Goal: Task Accomplishment & Management: Complete application form

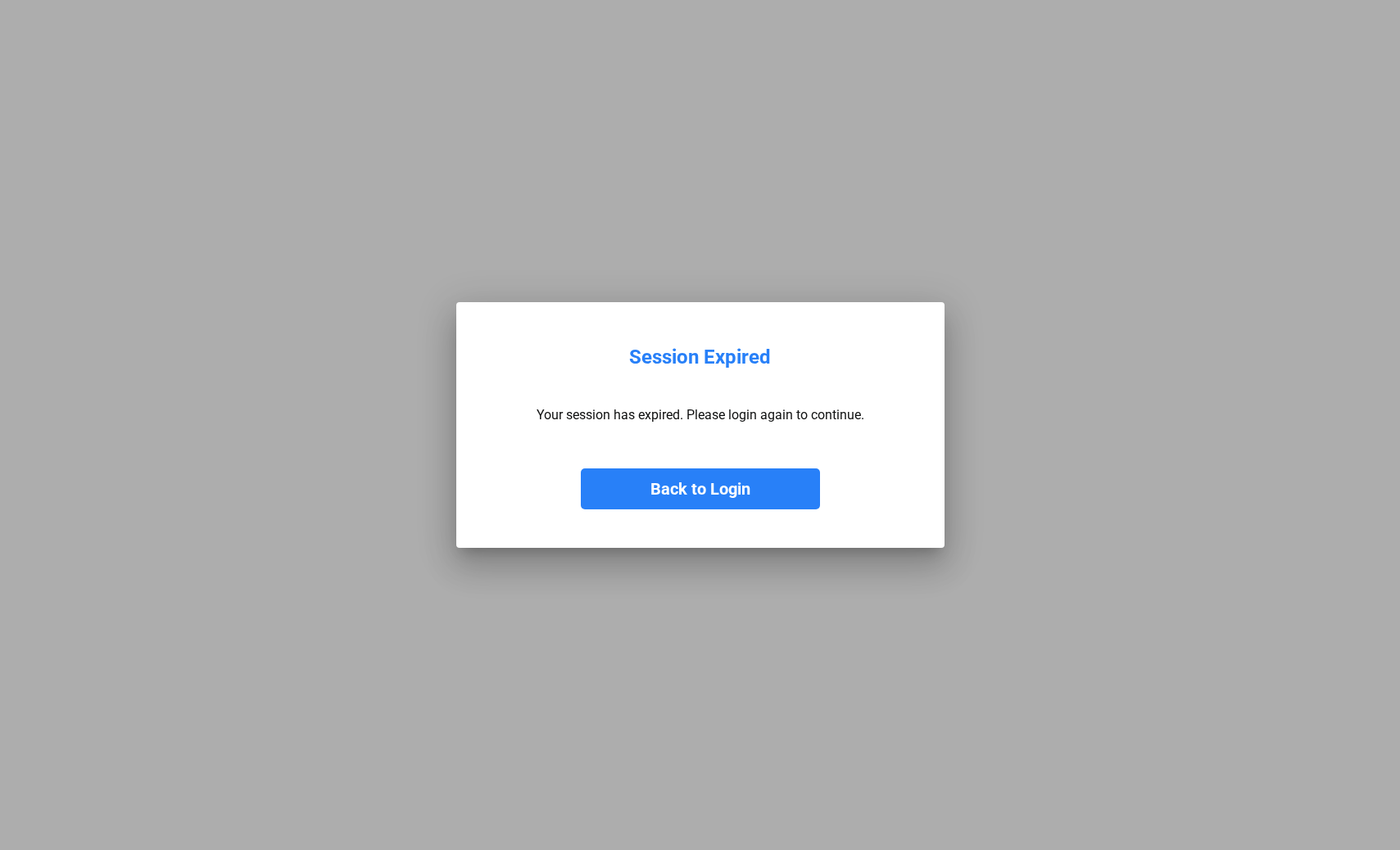
click at [684, 500] on button "Back to Login" at bounding box center [700, 489] width 239 height 41
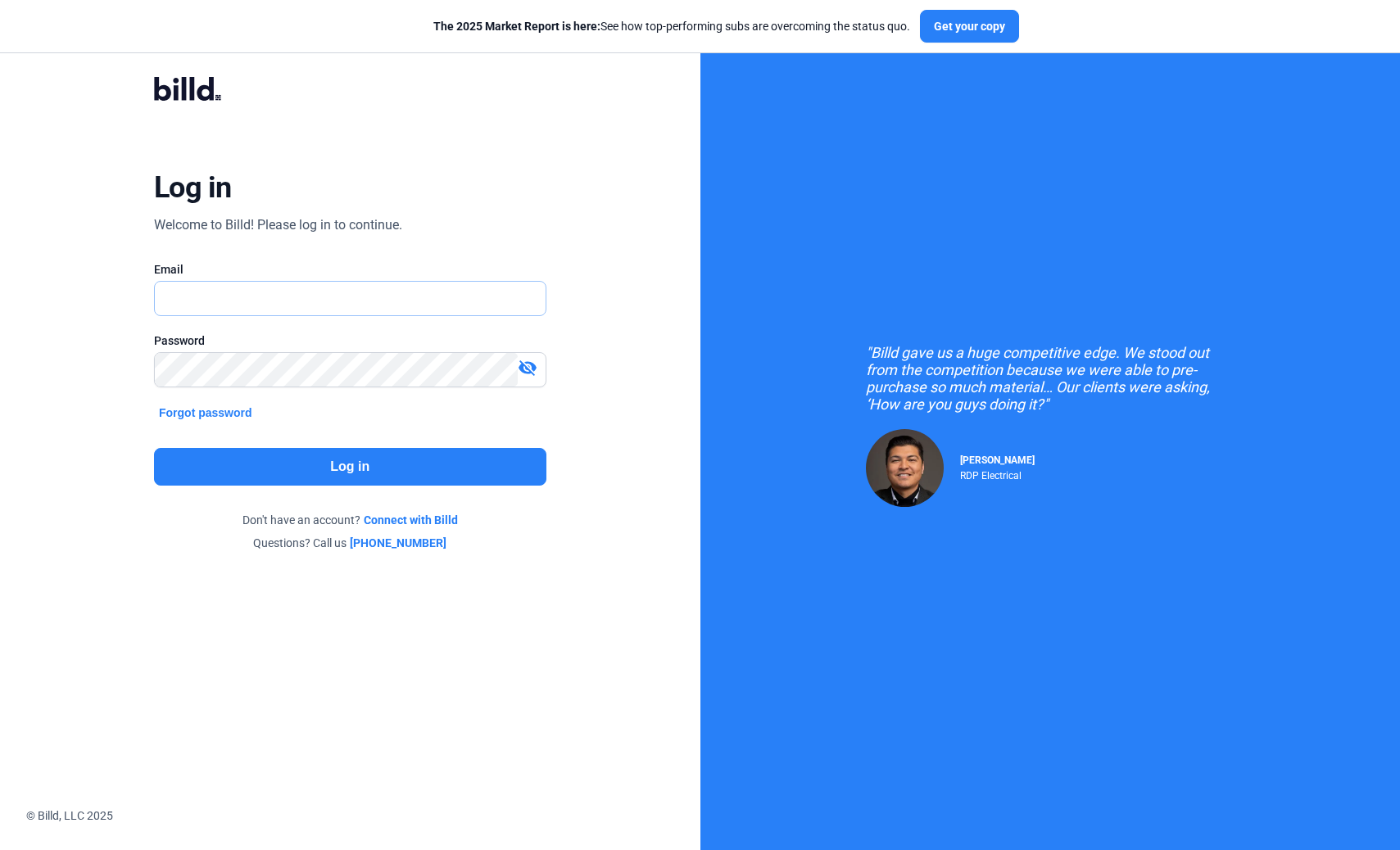
type input "[EMAIL_ADDRESS][DOMAIN_NAME]"
click at [352, 474] on button "Log in" at bounding box center [350, 467] width 393 height 38
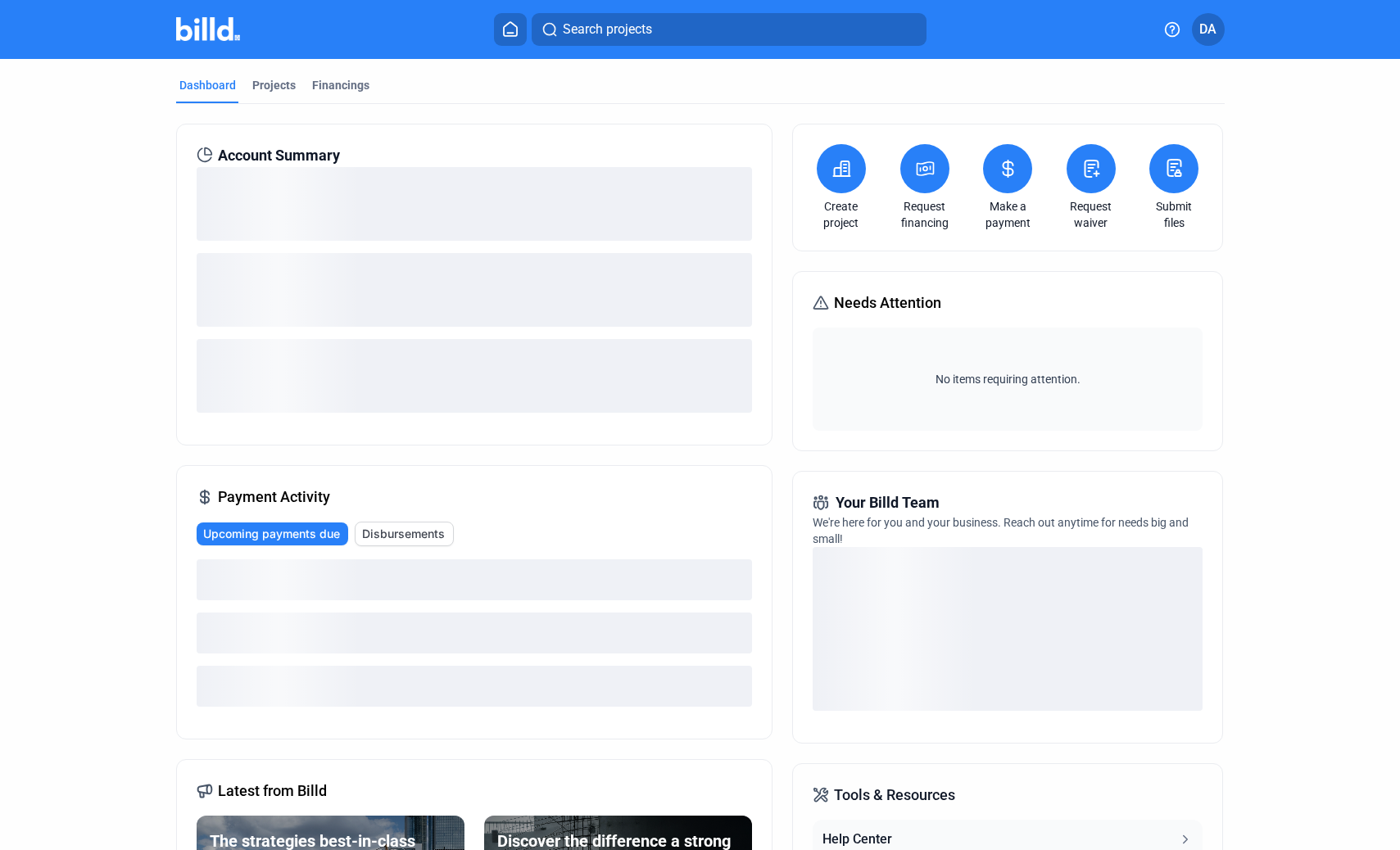
scroll to position [3, 0]
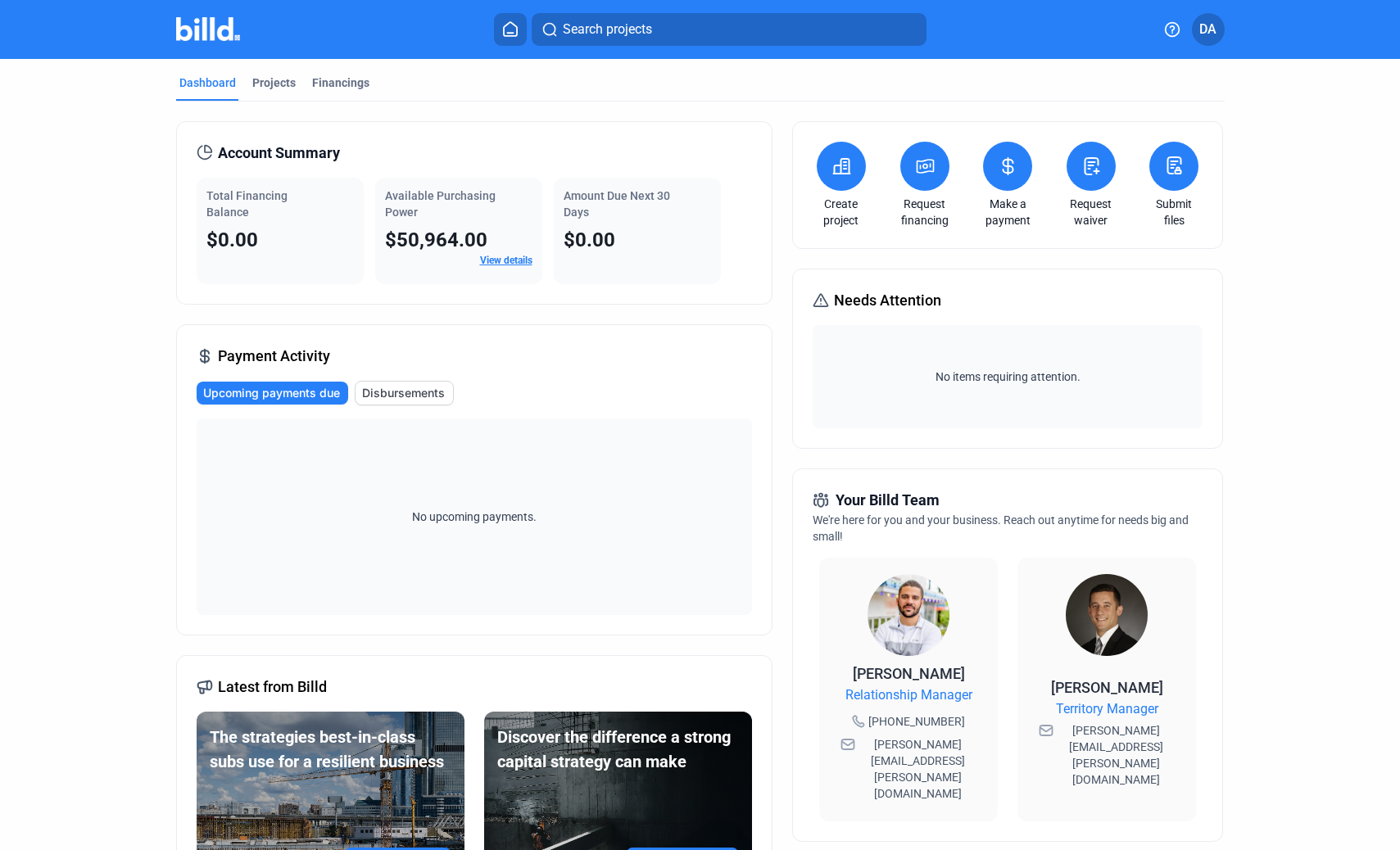
click at [501, 263] on link "View details" at bounding box center [507, 261] width 52 height 12
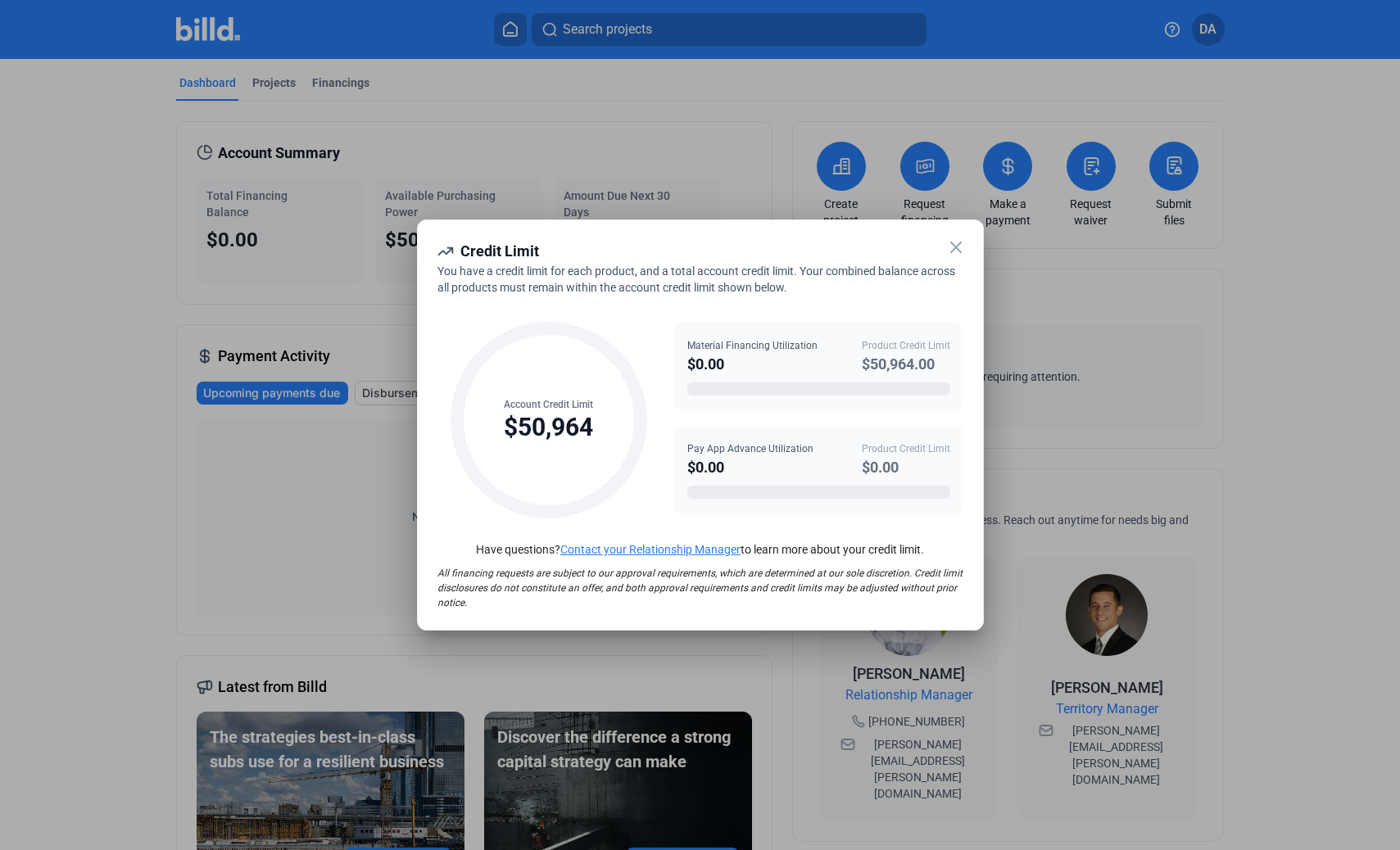
click at [960, 247] on icon at bounding box center [956, 247] width 19 height 19
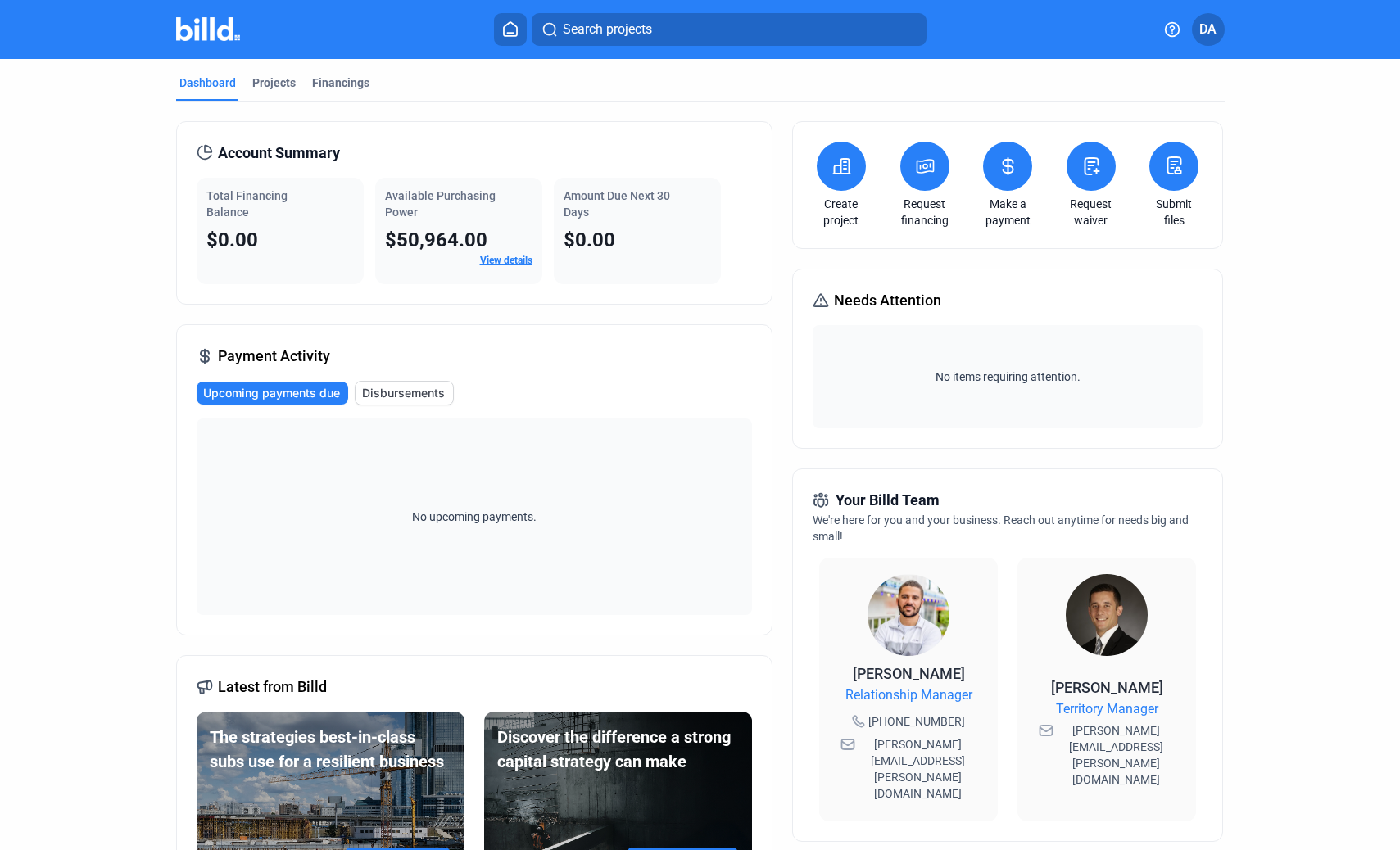
scroll to position [0, 0]
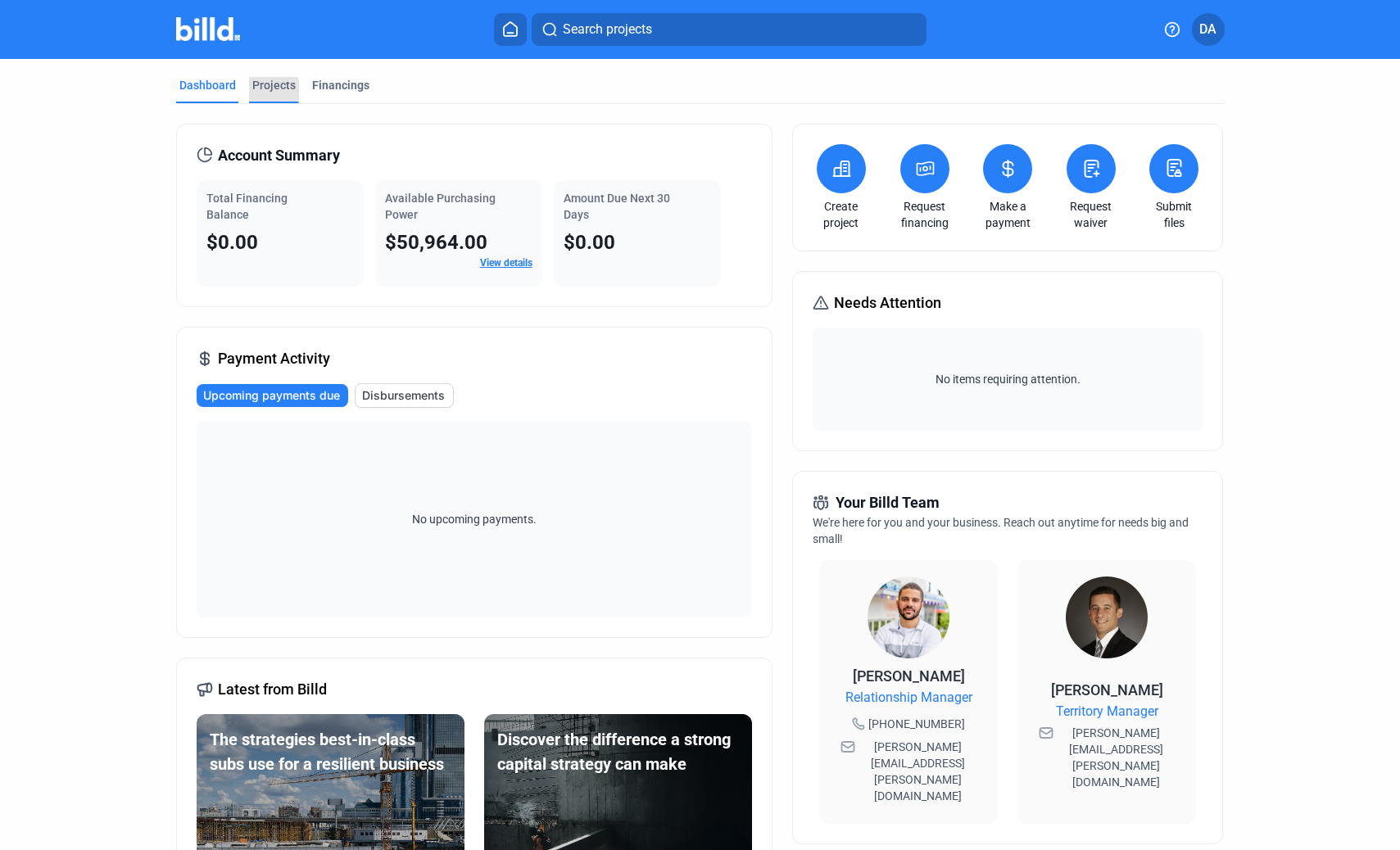
click at [262, 90] on div "Projects" at bounding box center [273, 85] width 44 height 17
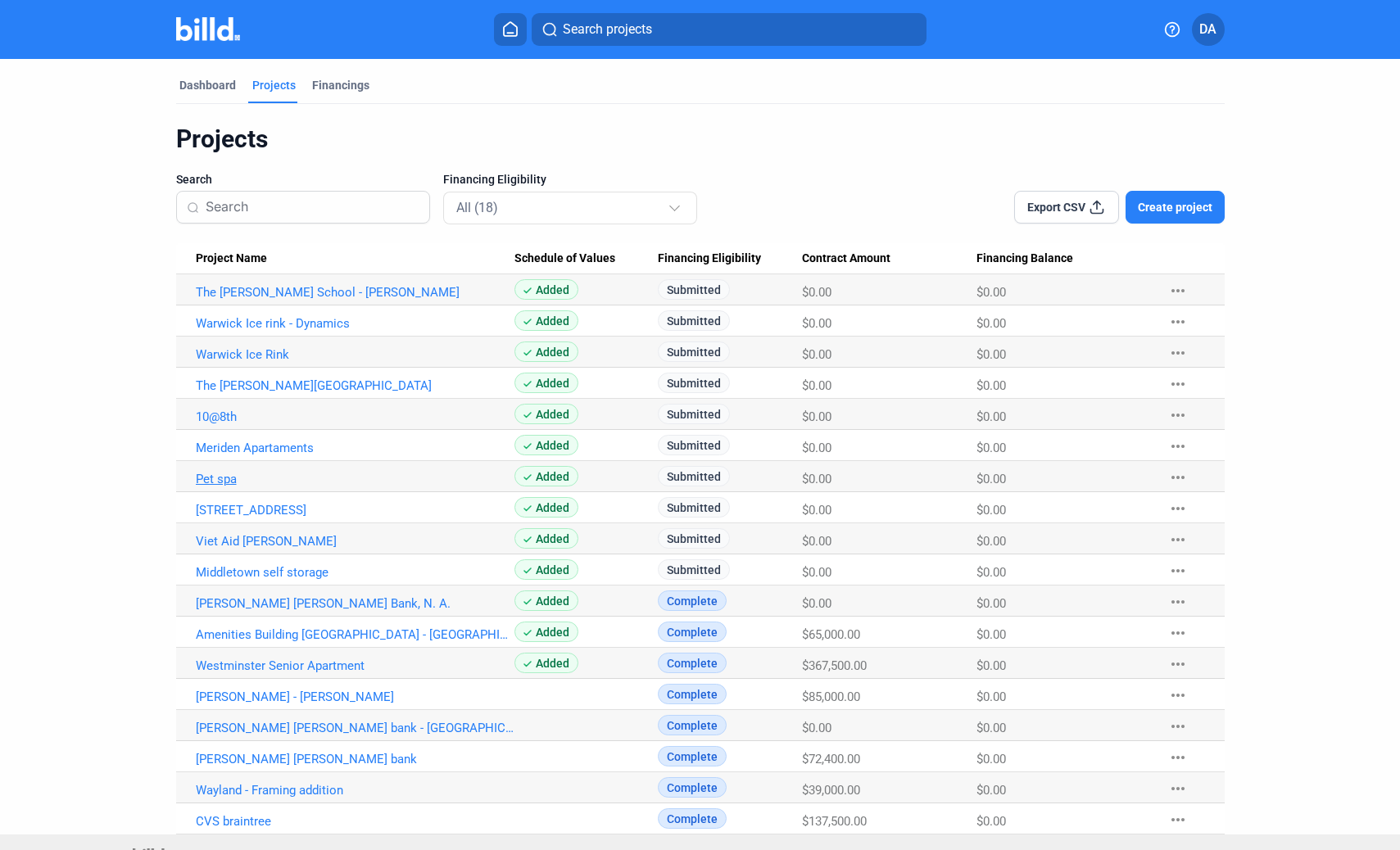
click at [217, 300] on link "Pet spa" at bounding box center [355, 292] width 320 height 15
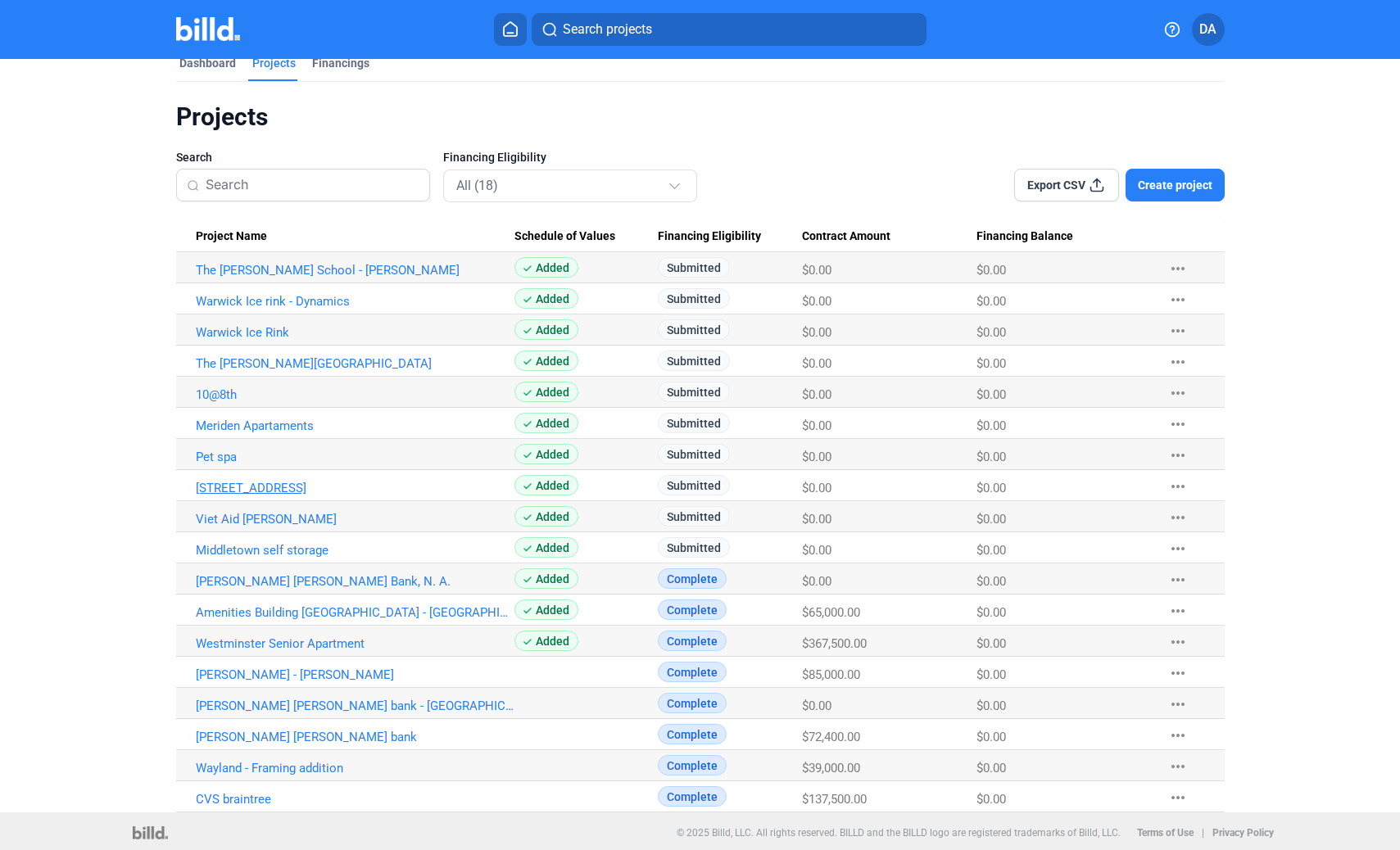
scroll to position [25, 0]
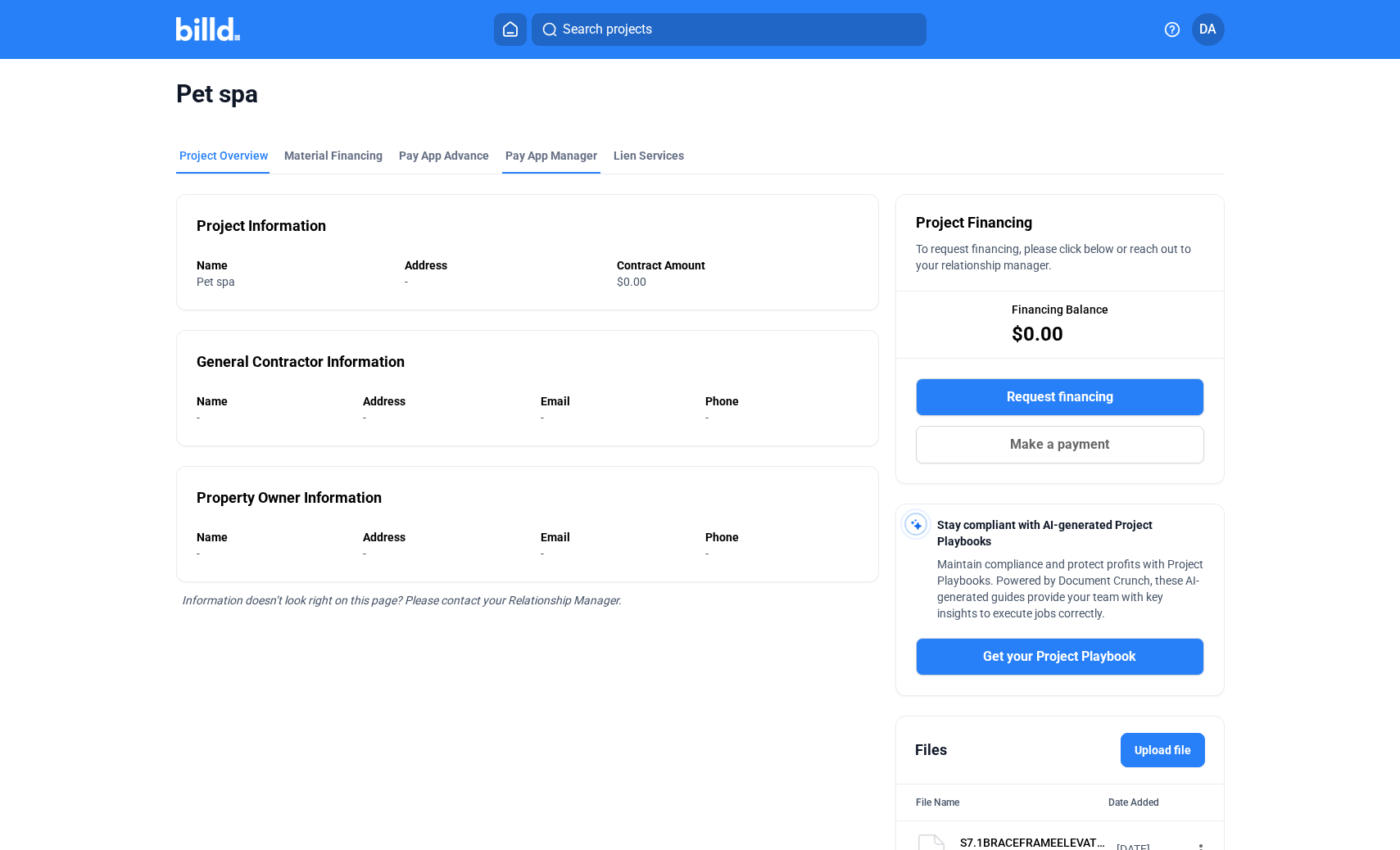
click at [544, 158] on span "Pay App Manager" at bounding box center [551, 156] width 91 height 17
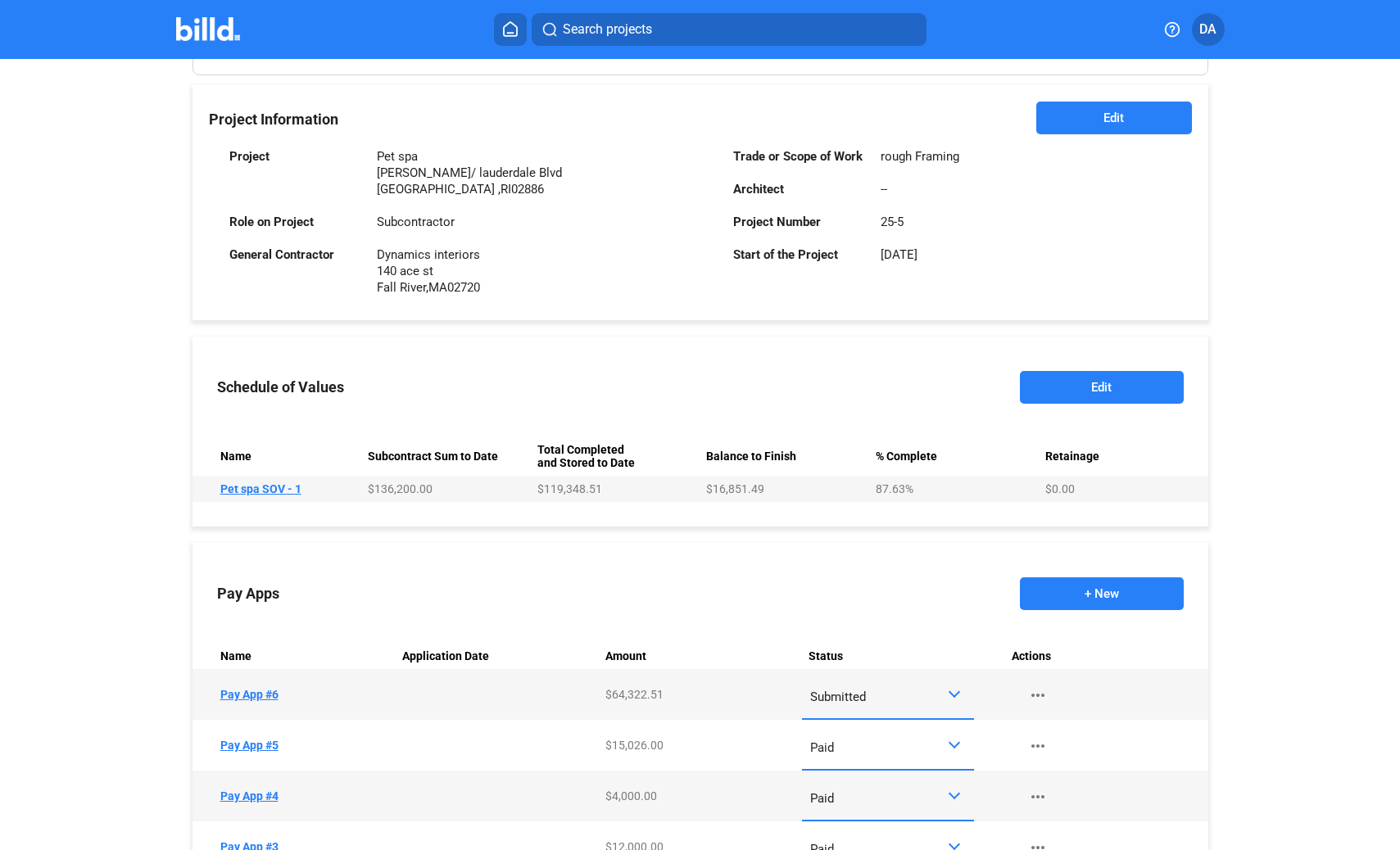
scroll to position [436, 0]
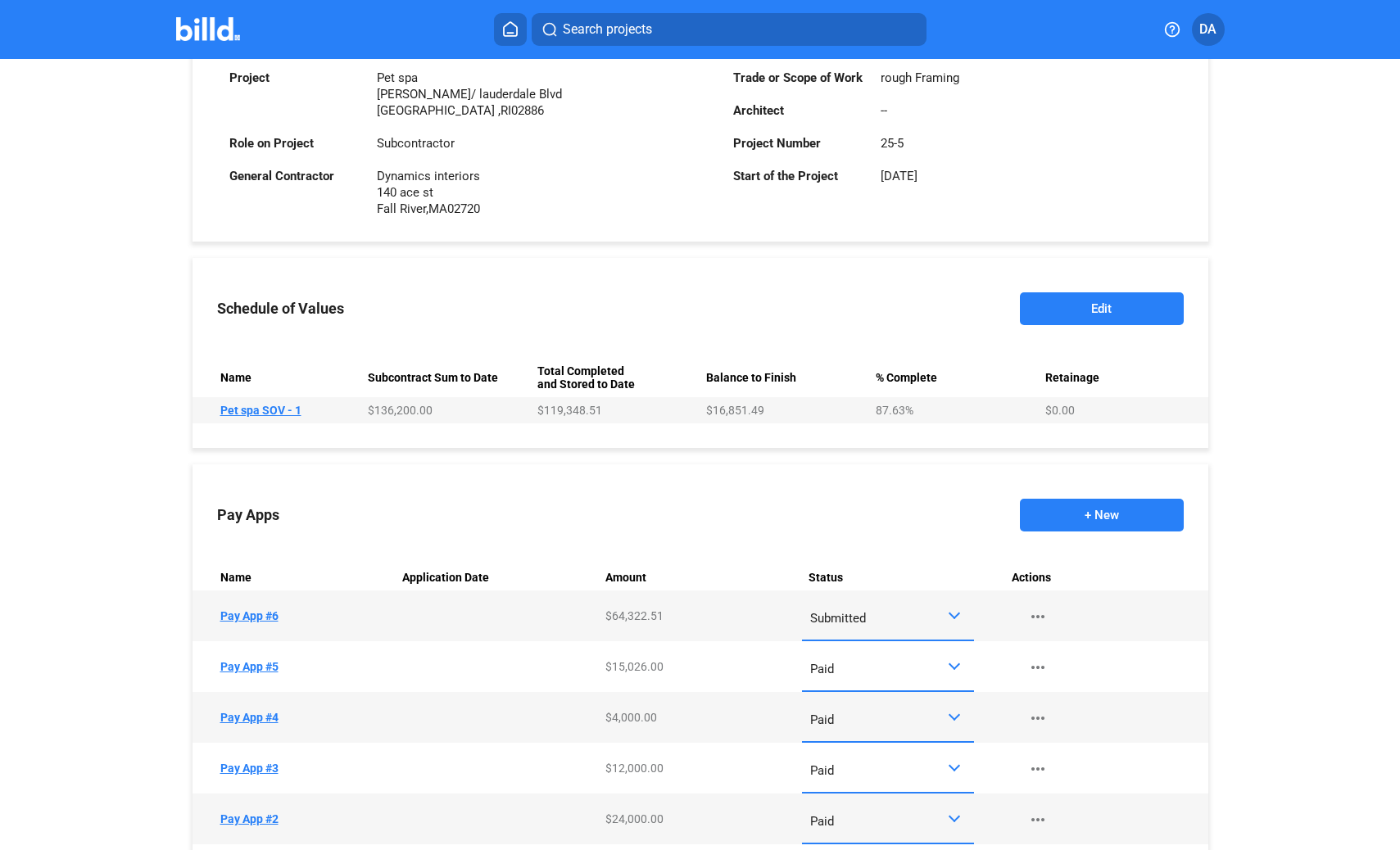
click at [876, 626] on div "Submitted" at bounding box center [888, 616] width 157 height 32
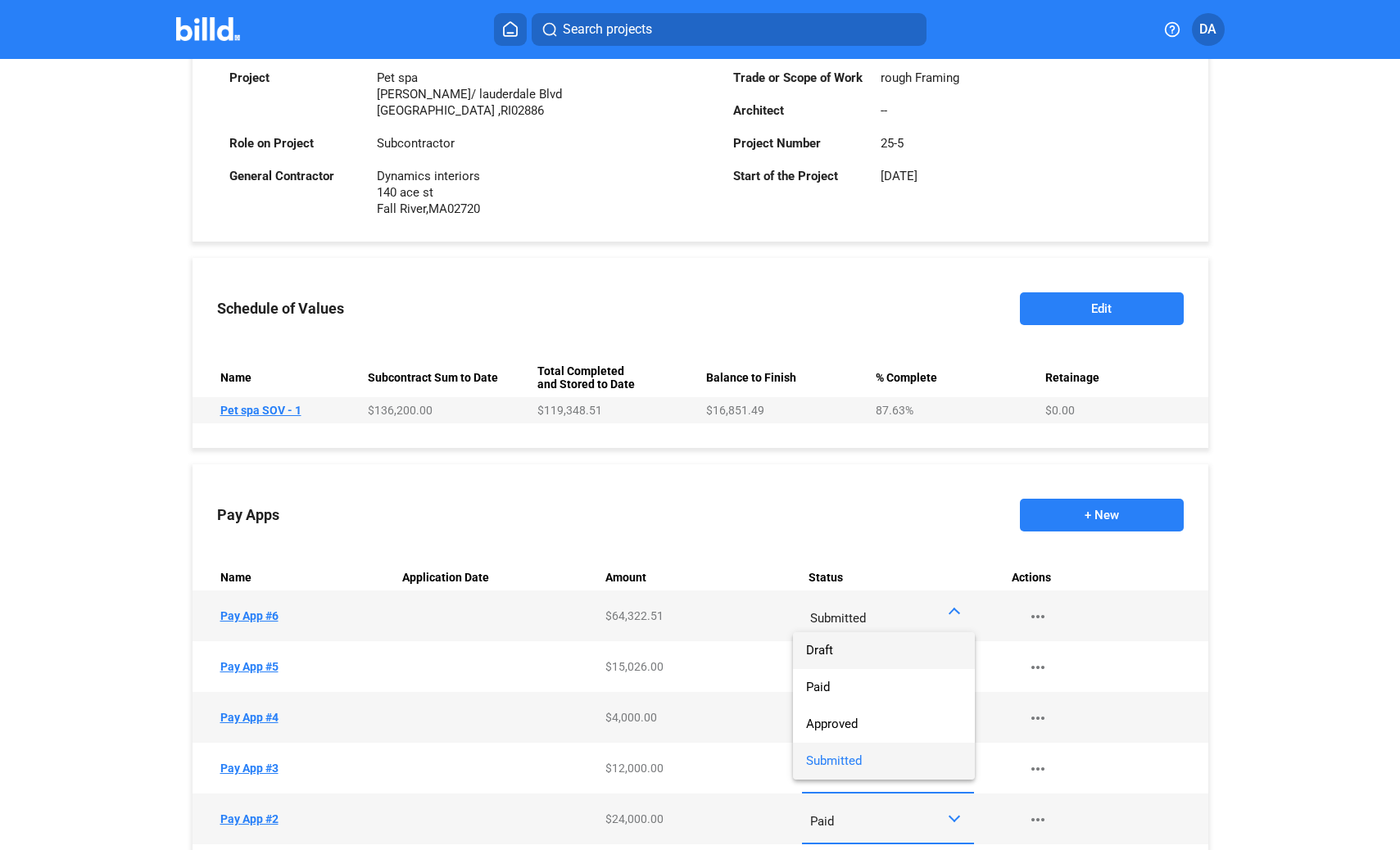
click at [829, 648] on span "Draft" at bounding box center [820, 650] width 27 height 15
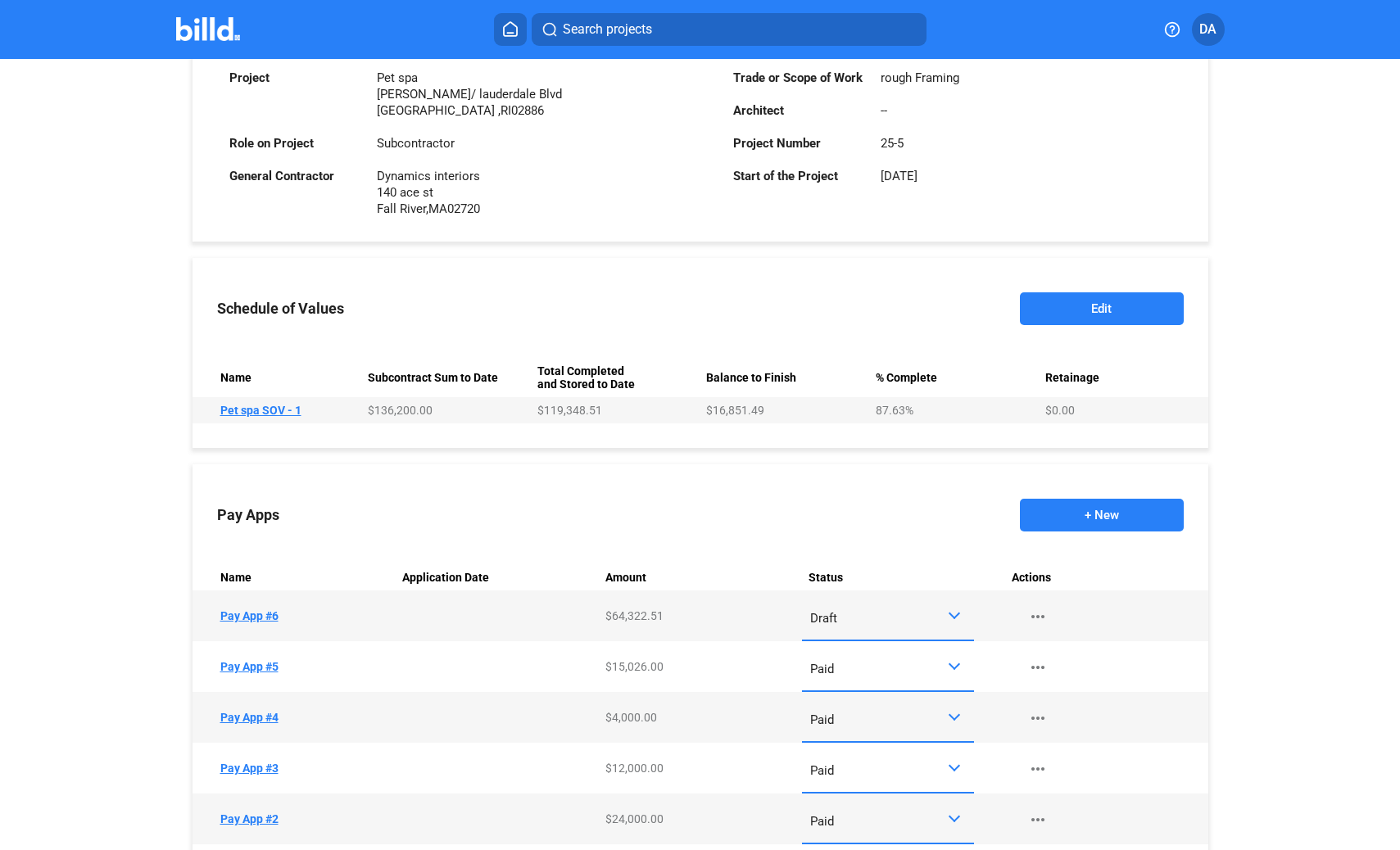
click at [1032, 619] on mat-icon "more_horiz" at bounding box center [1037, 617] width 19 height 19
drag, startPoint x: 741, startPoint y: 456, endPoint x: 751, endPoint y: 457, distance: 10.0
click at [741, 455] on div at bounding box center [700, 425] width 1400 height 850
click at [242, 620] on td "Name Pay App #6" at bounding box center [294, 616] width 203 height 51
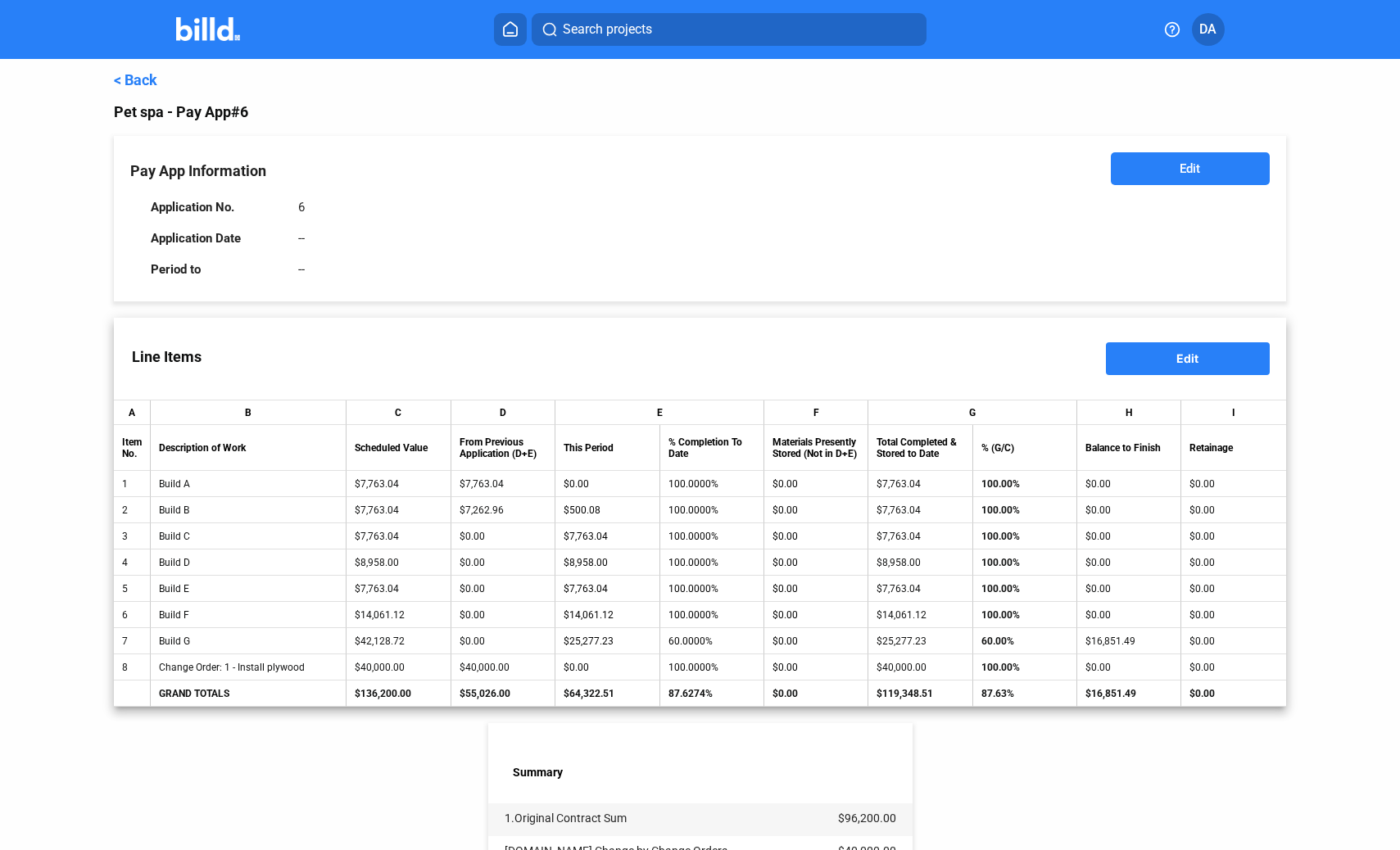
drag, startPoint x: 1001, startPoint y: 642, endPoint x: 1018, endPoint y: 642, distance: 17.0
click at [1001, 642] on td "60.00%" at bounding box center [1025, 641] width 104 height 26
drag, startPoint x: 1018, startPoint y: 642, endPoint x: 1003, endPoint y: 642, distance: 15.0
click at [1011, 642] on td "60.00%" at bounding box center [1025, 641] width 104 height 26
click at [993, 642] on td "60.00%" at bounding box center [1025, 641] width 104 height 26
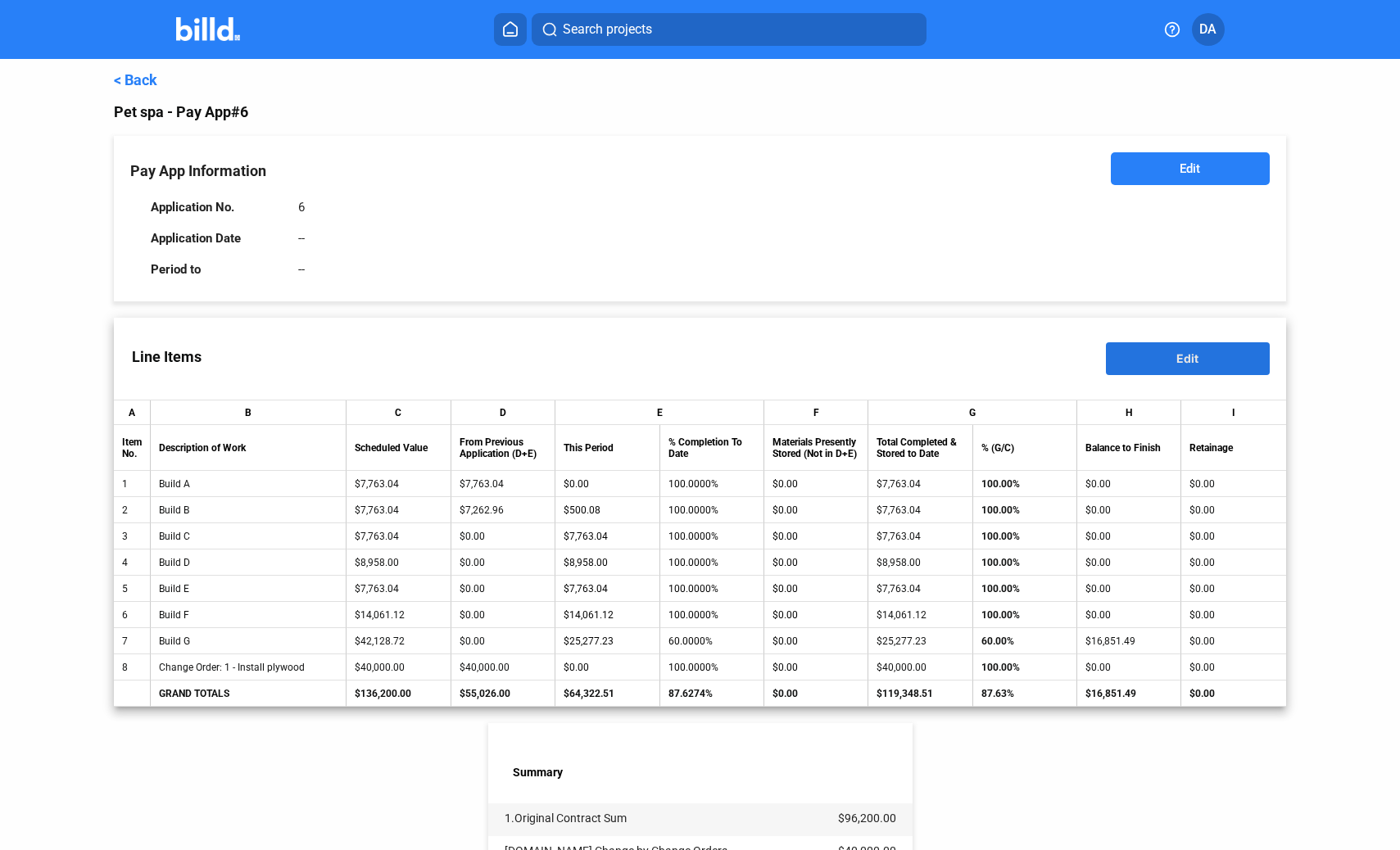
drag, startPoint x: 1214, startPoint y: 356, endPoint x: 1205, endPoint y: 370, distance: 16.6
click at [1214, 356] on button "Edit" at bounding box center [1187, 359] width 163 height 33
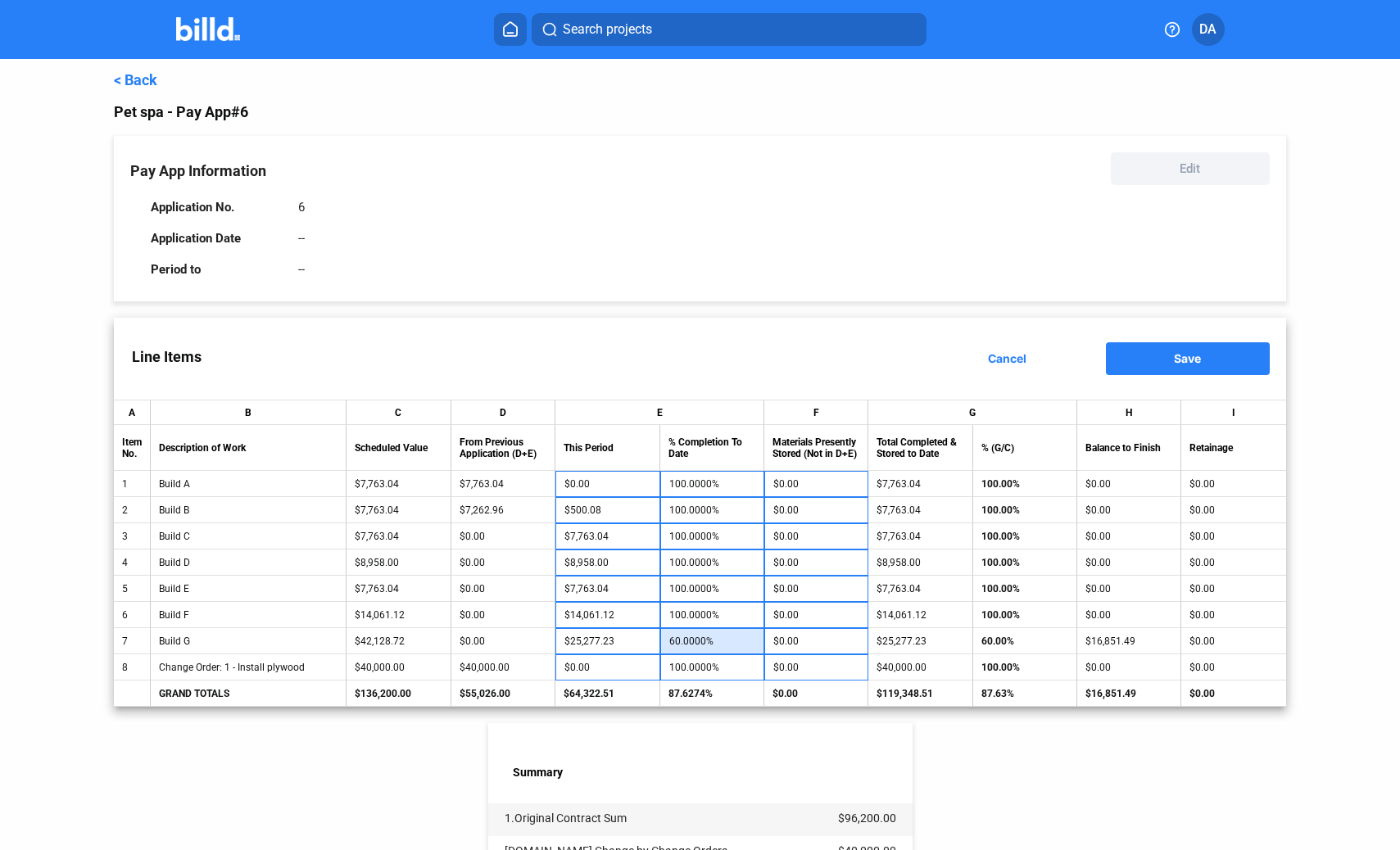
click at [728, 642] on input "60.0000%" at bounding box center [712, 641] width 86 height 24
click at [735, 612] on input "100.0000%" at bounding box center [712, 615] width 86 height 24
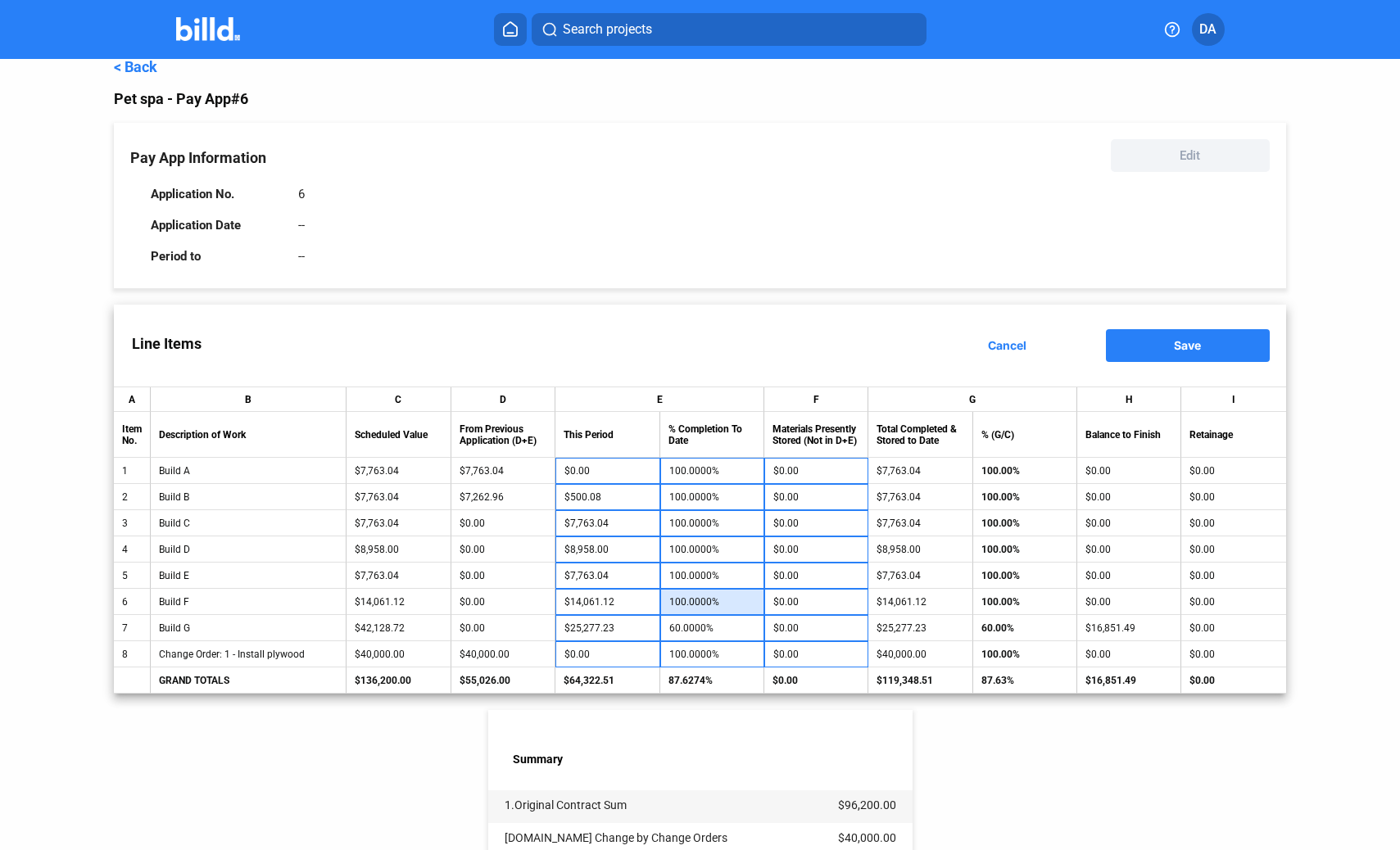
scroll to position [14, 0]
click at [735, 604] on input "100.0000%" at bounding box center [712, 601] width 86 height 24
drag, startPoint x: 661, startPoint y: 605, endPoint x: 674, endPoint y: 604, distance: 13.0
click at [661, 605] on td "100.0000%" at bounding box center [712, 601] width 104 height 26
click at [677, 603] on input "100.0000%" at bounding box center [712, 601] width 86 height 24
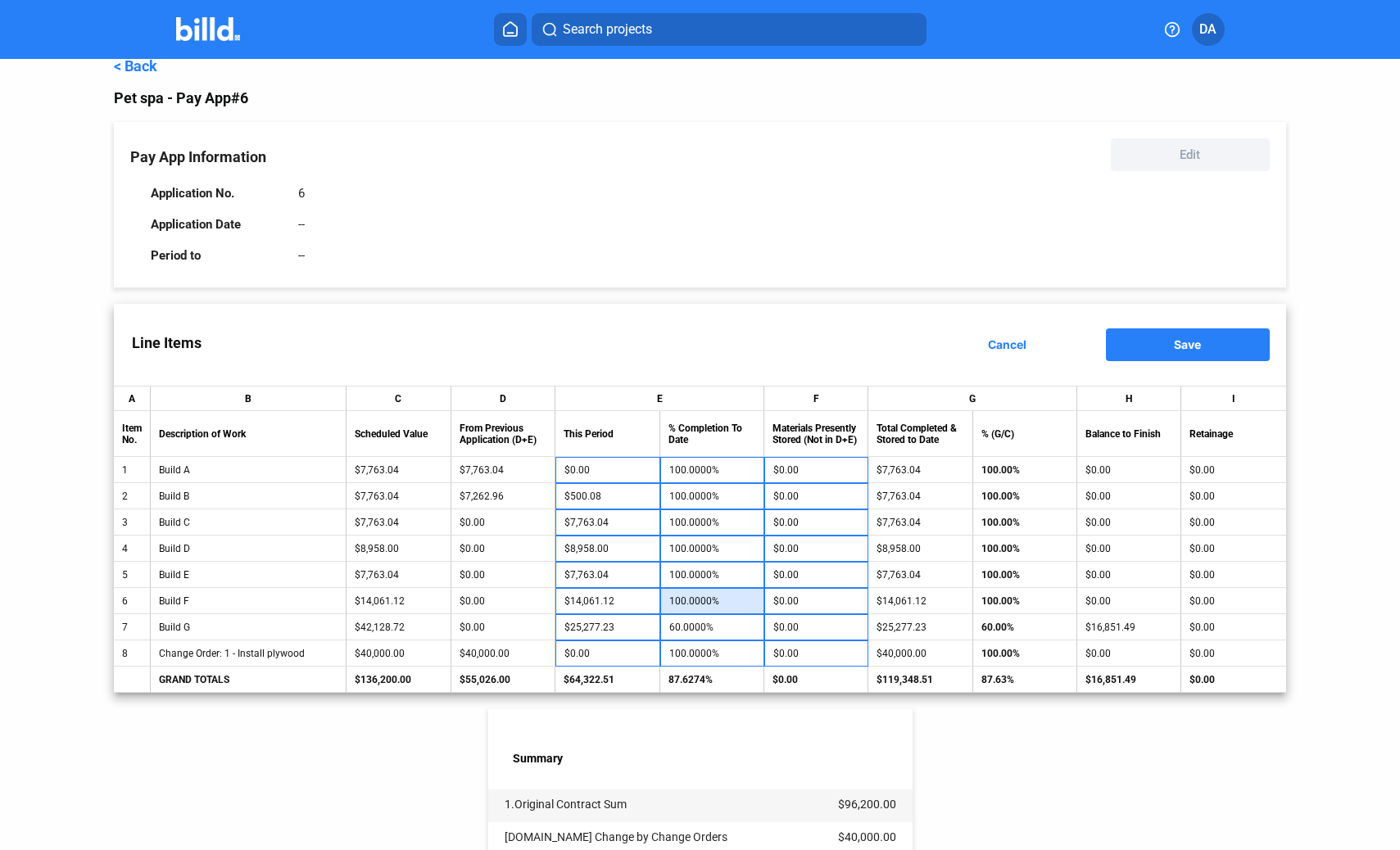
type input "6"
type input "$843.67"
type input "60"
type input "$8,436.67"
type input "60.0000%"
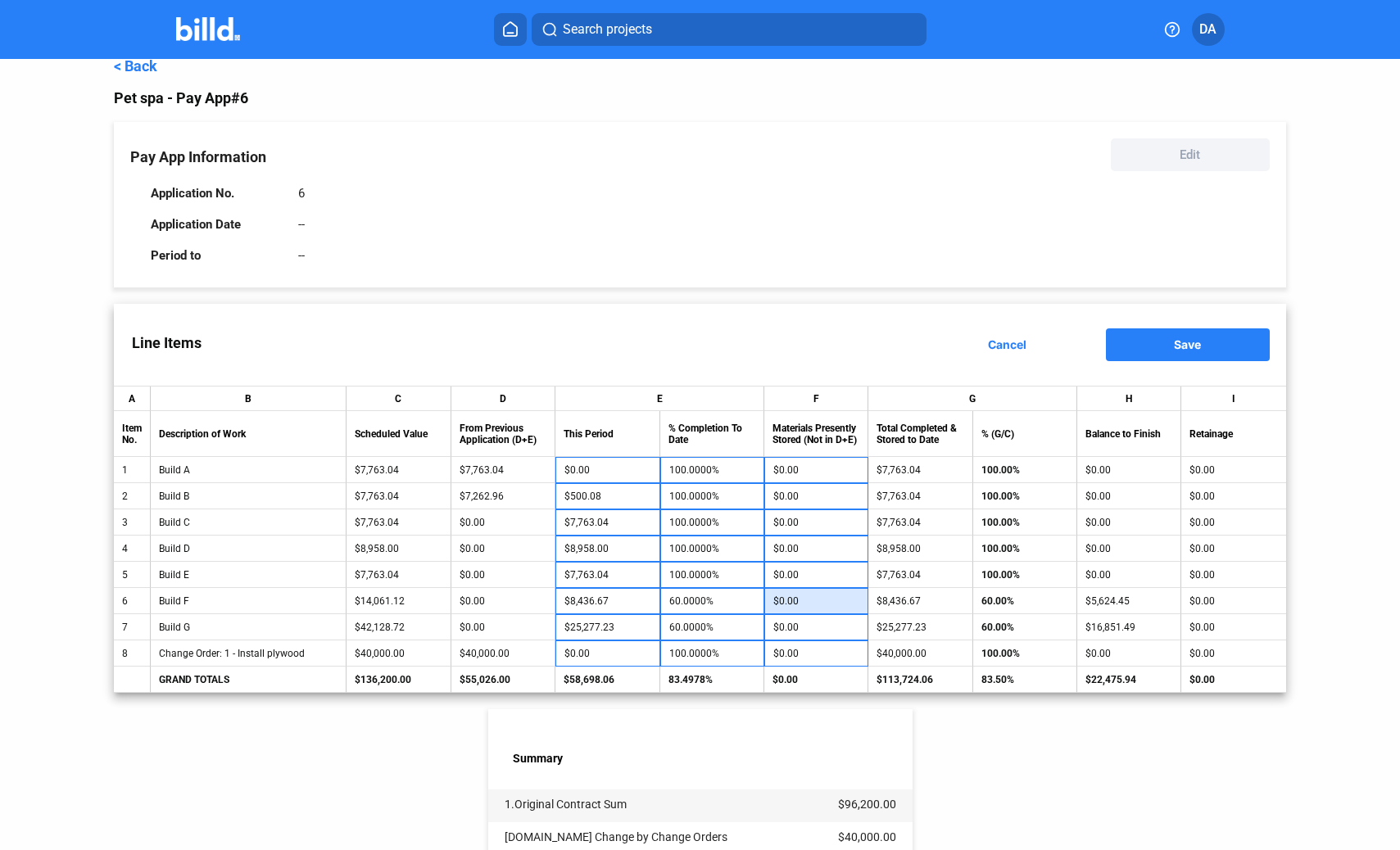
click at [777, 595] on input "$0.00" at bounding box center [816, 601] width 86 height 24
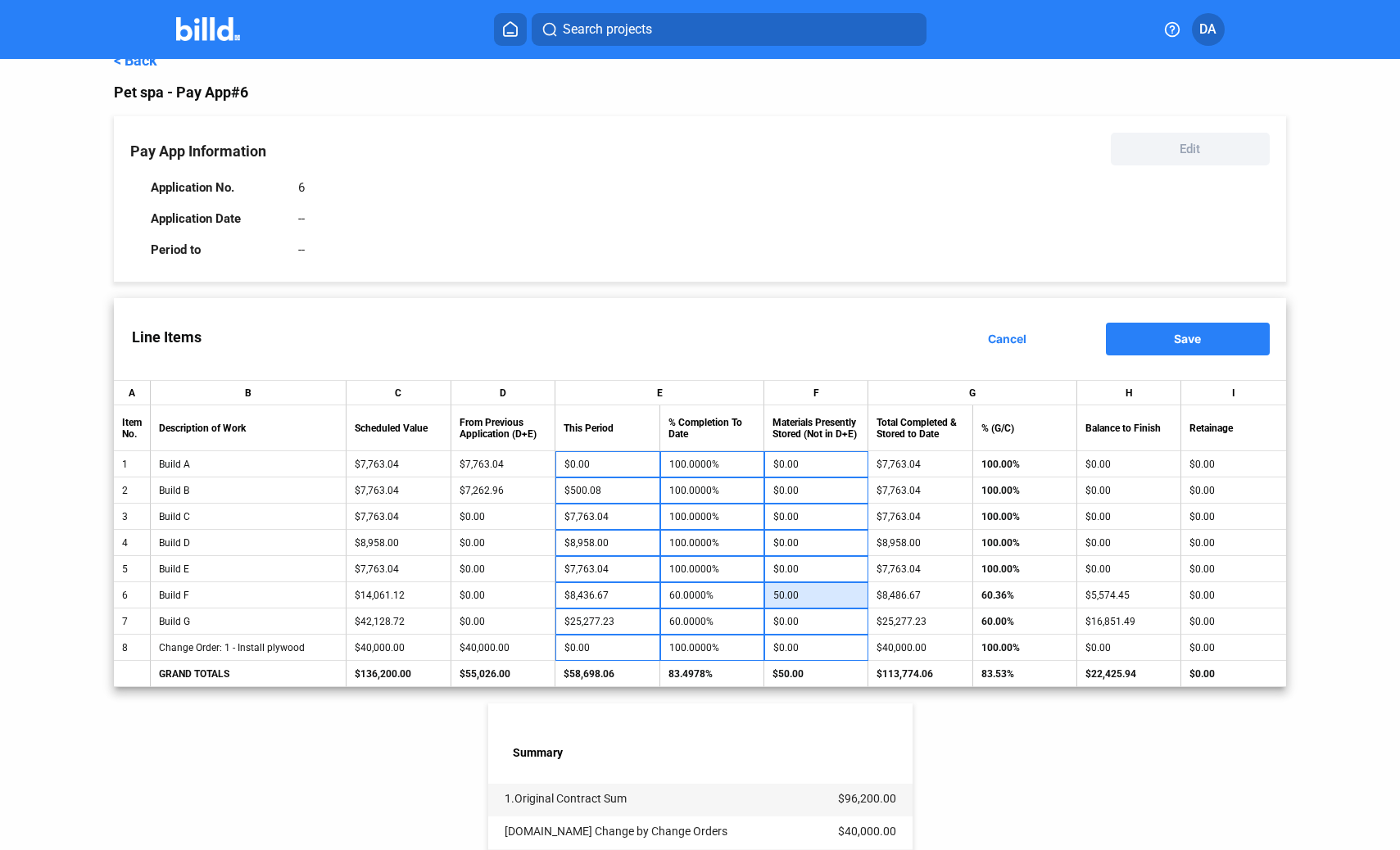
scroll to position [18, 0]
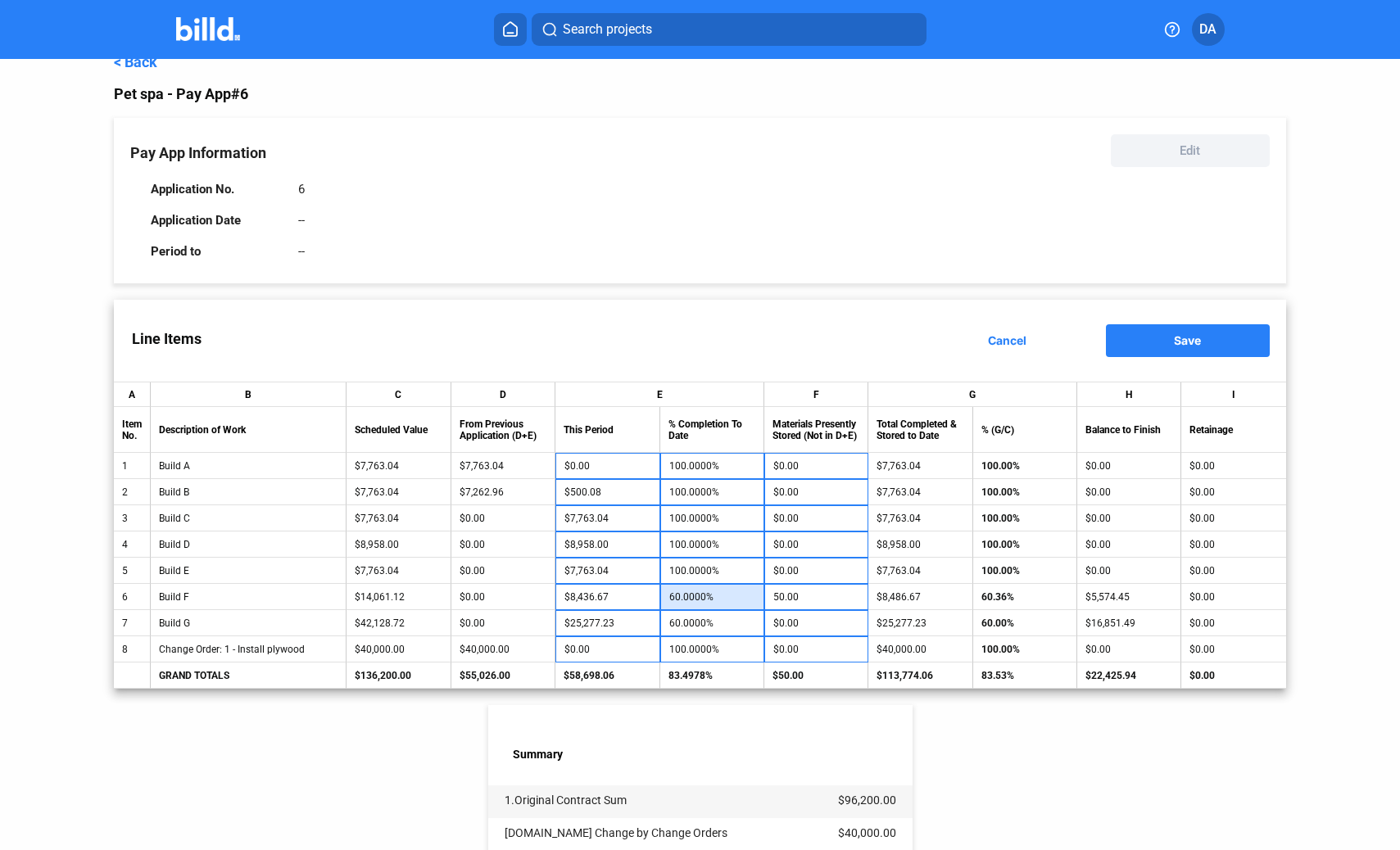
type input "$50.00"
click at [735, 595] on input "60.0000%" at bounding box center [712, 596] width 86 height 24
type input "0"
type input "$0.00"
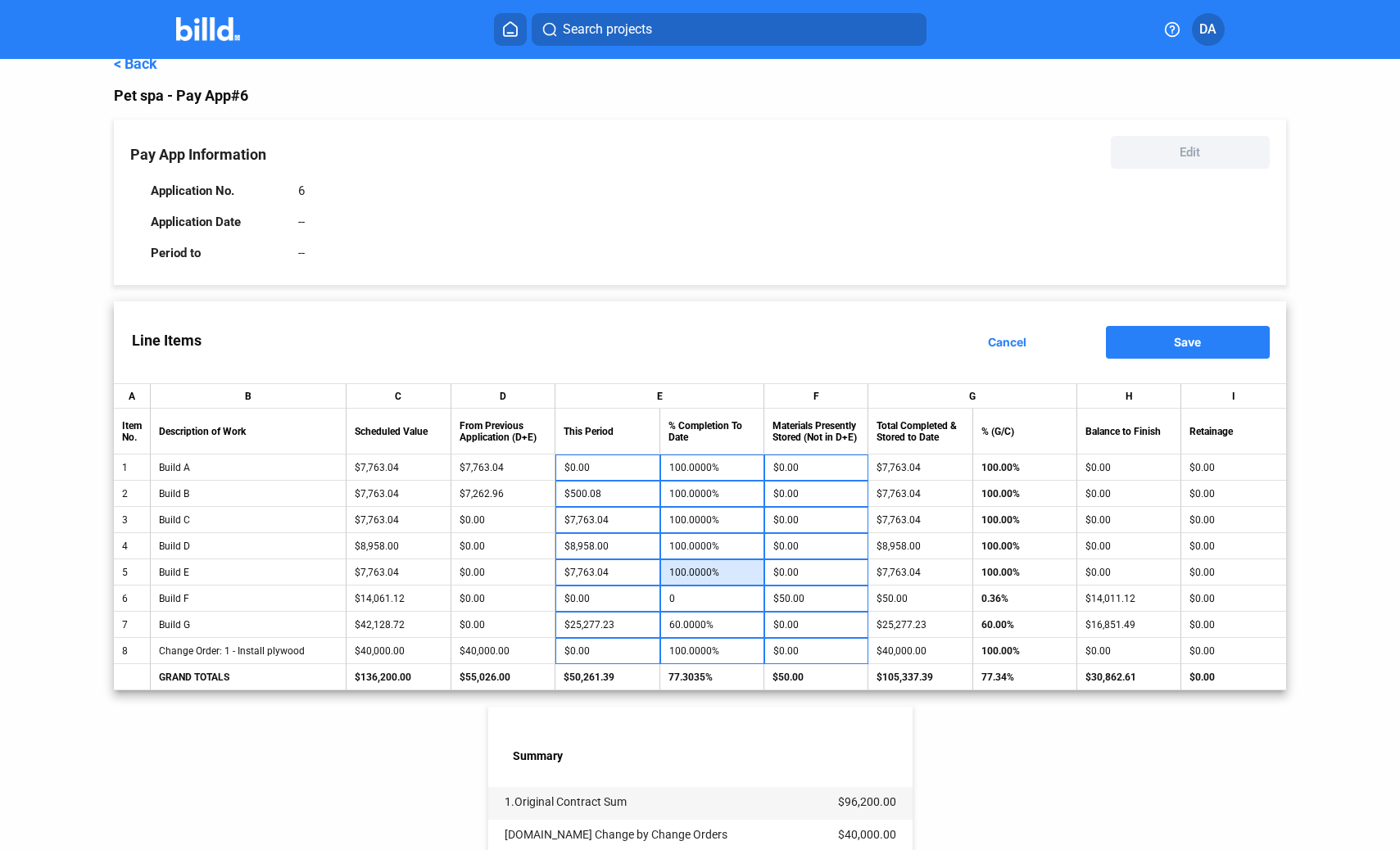
type input "0.0000%"
click at [730, 580] on input "100.0000%" at bounding box center [712, 572] width 86 height 24
type input "$0.00"
type input "0.0000%"
click at [743, 549] on input "100.0000%" at bounding box center [712, 546] width 86 height 24
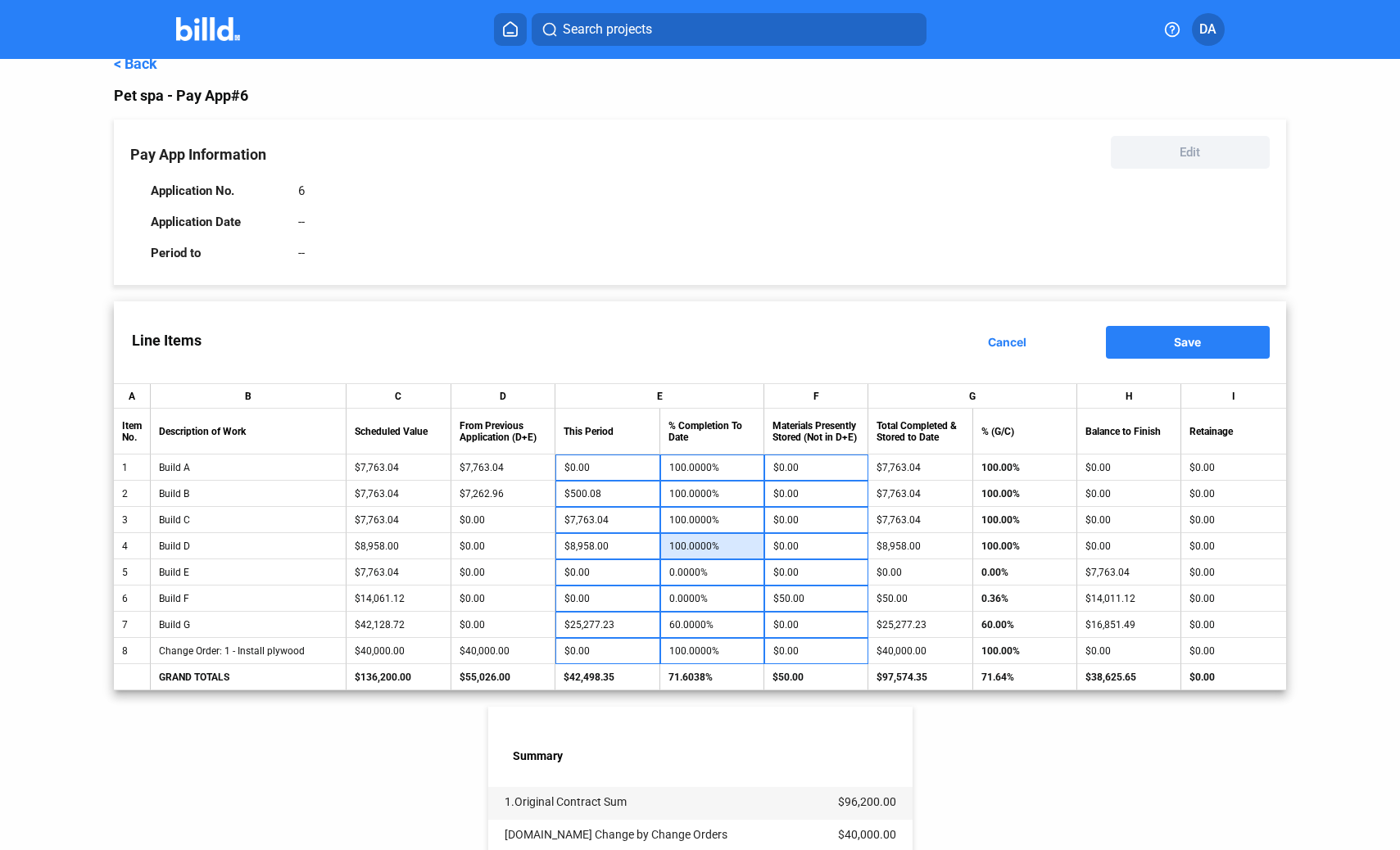
type input "0"
type input "$0.00"
type input "0.0000%"
click at [842, 549] on input "$0.00" at bounding box center [816, 546] width 86 height 24
type input "s"
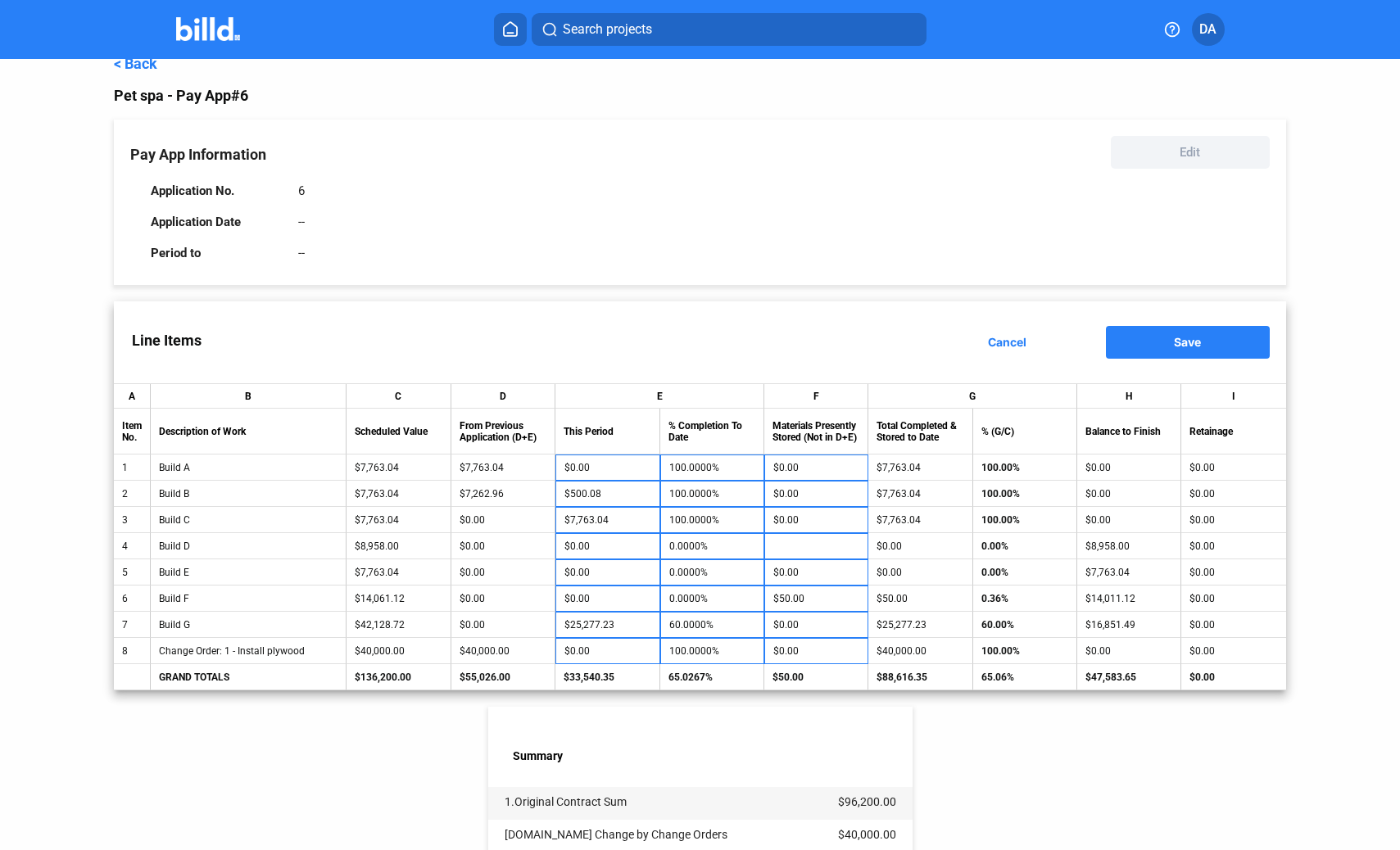
type input "$0.00"
click at [1013, 757] on div "< Back Pet spa - Pay App #6 Pay App Information Edit Application No. 6 Applicat…" at bounding box center [699, 655] width 1172 height 1226
click at [705, 549] on input "0.0000%" at bounding box center [712, 546] width 86 height 24
type input "14"
type input "$1,254.12"
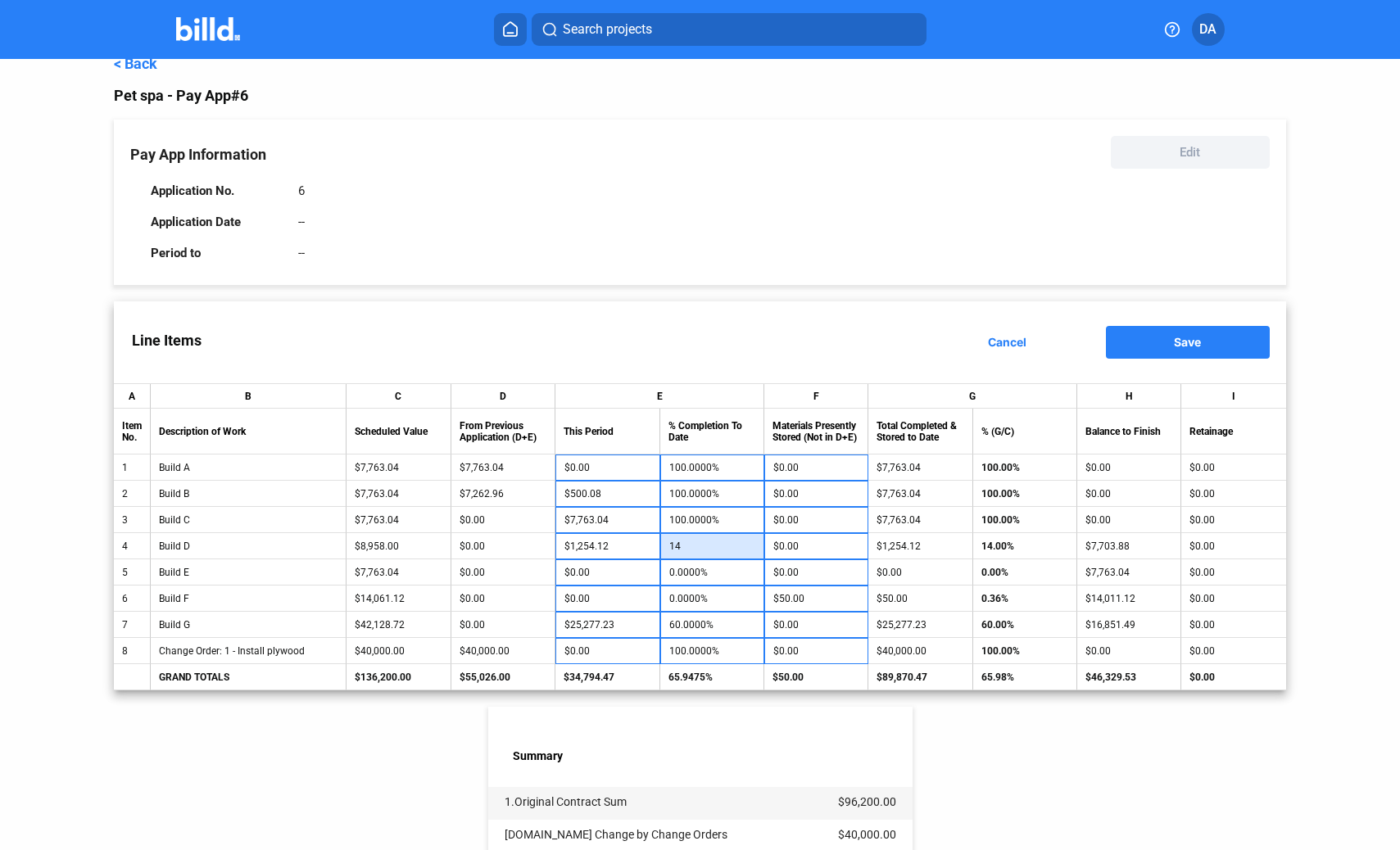
type input "1"
type input "$89.58"
type input "$0.00"
type input "1"
type input "$89.58"
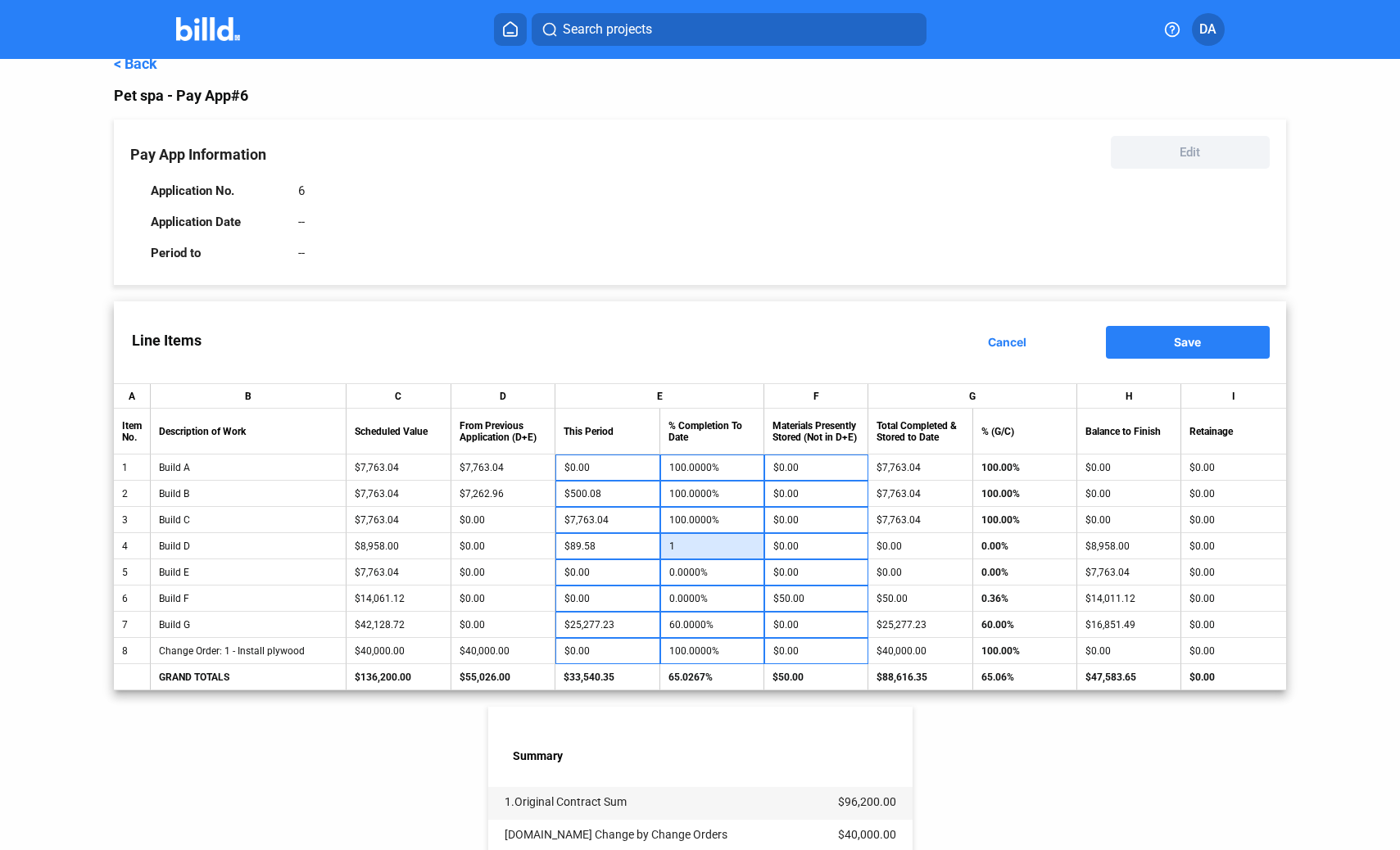
type input "10"
type input "$895.80"
type input "100"
type input "$8,958.00"
type input "100.0000%"
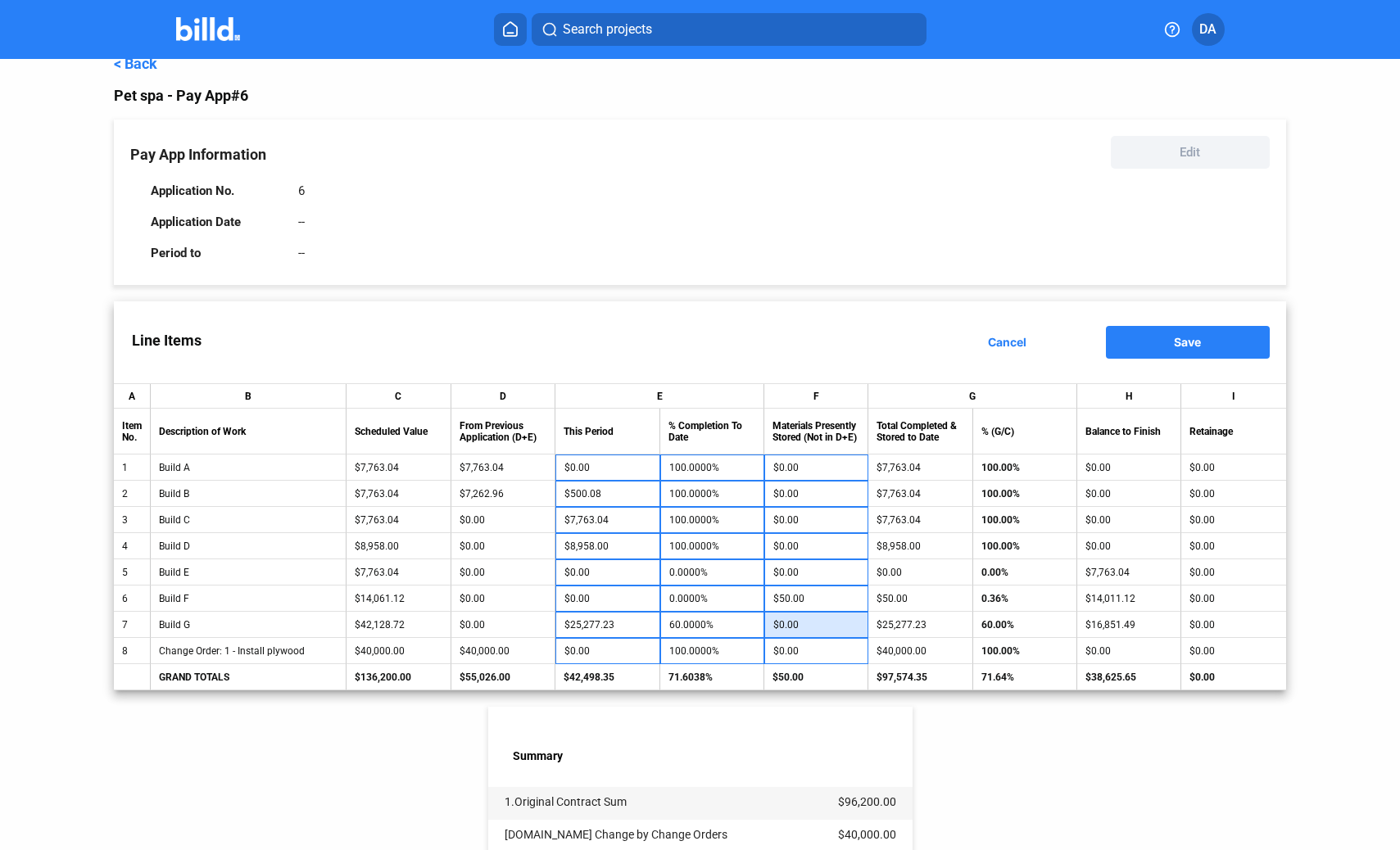
click at [786, 618] on input "$0.00" at bounding box center [816, 624] width 86 height 24
type input "$0.00"
click at [682, 574] on input "0.0000%" at bounding box center [712, 572] width 86 height 24
click at [730, 312] on div "Line Items Cancel Save" at bounding box center [699, 342] width 1172 height 82
click at [682, 572] on input "0.0000%" at bounding box center [712, 572] width 86 height 24
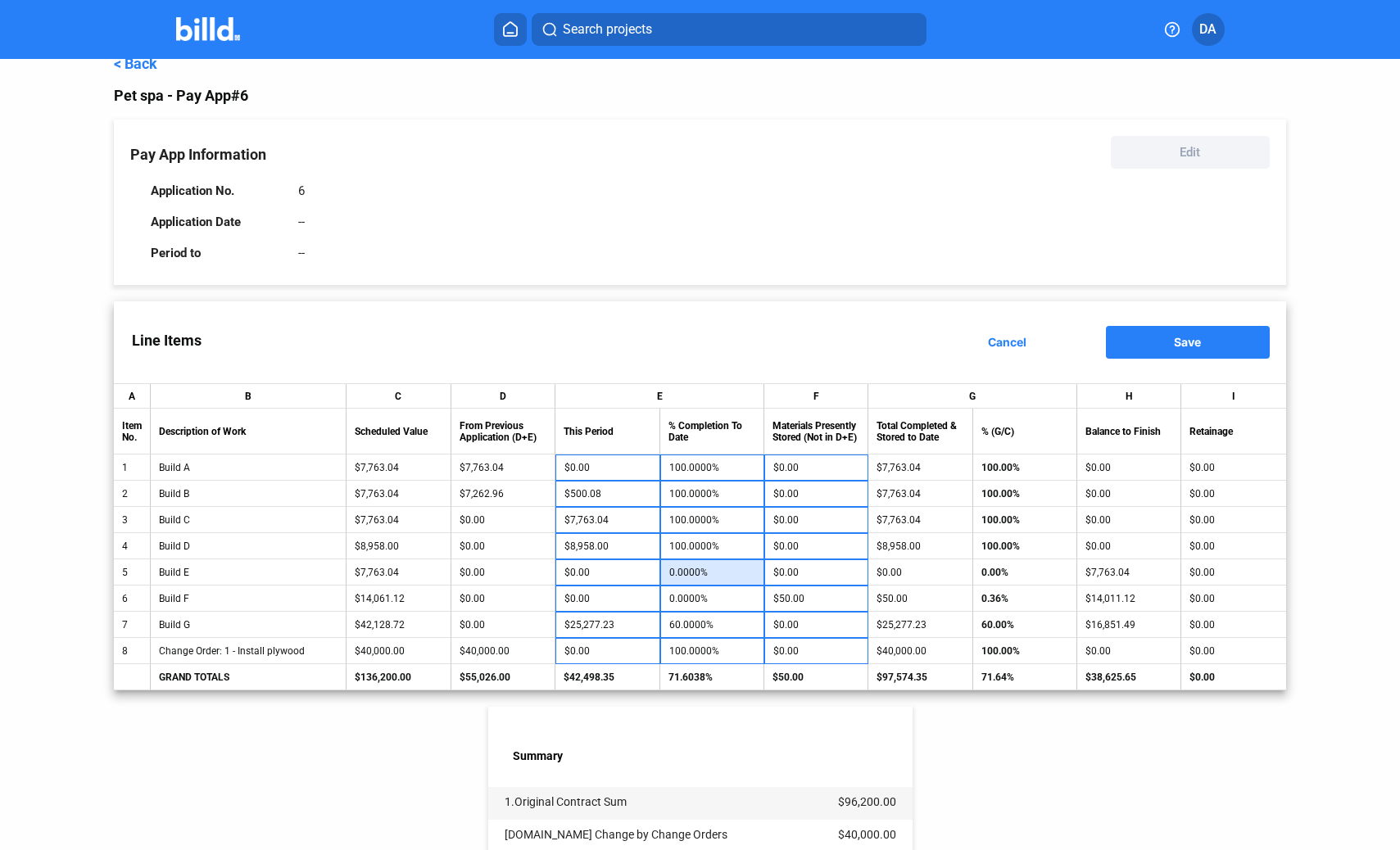
type input "5"
type input "$388.15"
type input "50"
type input "$3,881.52"
click at [825, 312] on div "Line Items Cancel Save" at bounding box center [699, 342] width 1172 height 82
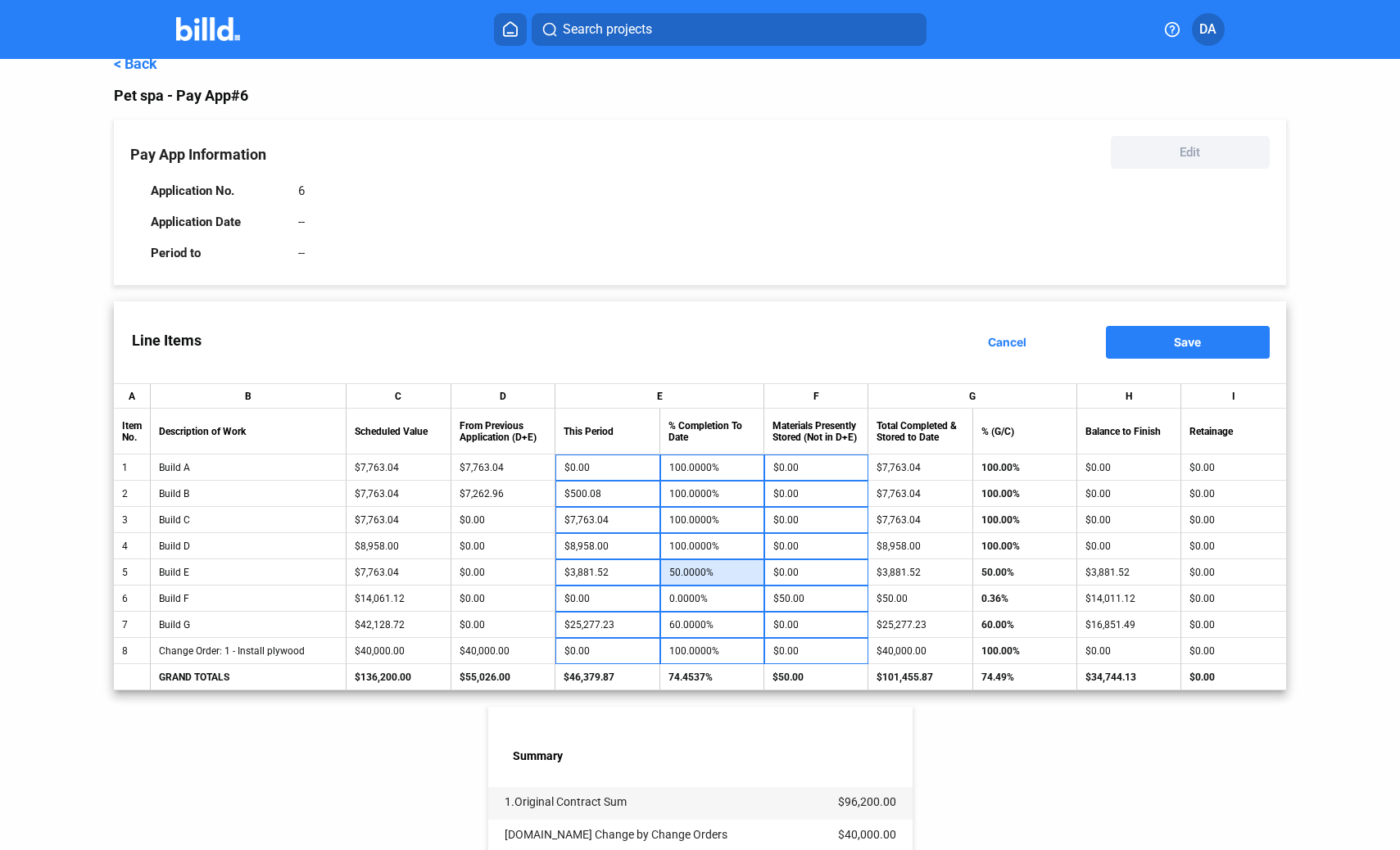
click at [682, 575] on input "50.0000%" at bounding box center [712, 572] width 86 height 24
click at [705, 575] on input "50.0000" at bounding box center [712, 572] width 86 height 24
type input "5"
type input "$388.15"
type input "$0.00"
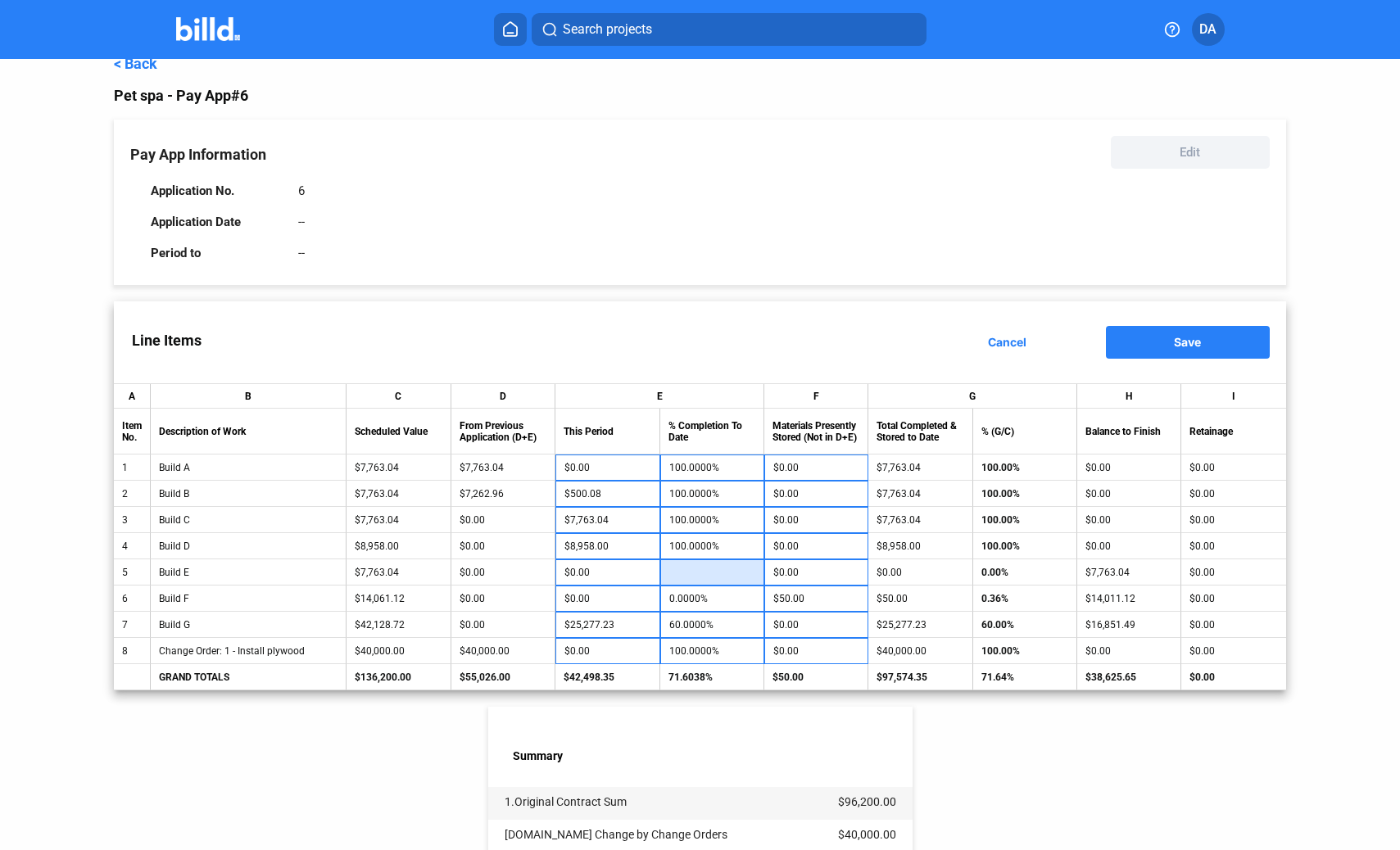
type input "4"
type input "$310.52"
type input "45"
type input "$3,493.37"
type input "45.0000%"
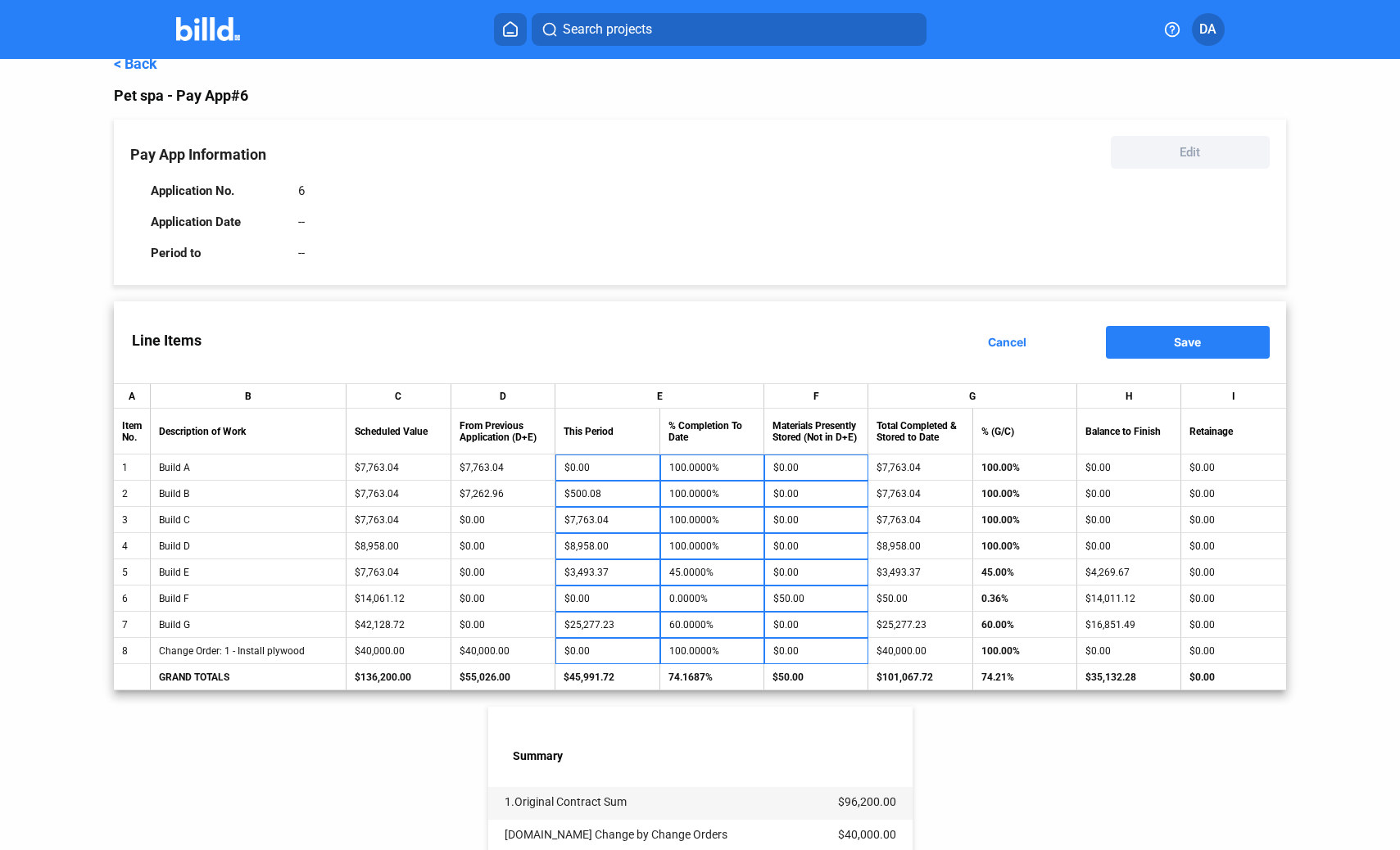
click at [792, 273] on div "Pay App Information Edit Application No. 6 Application Date -- Period to --" at bounding box center [699, 202] width 1172 height 165
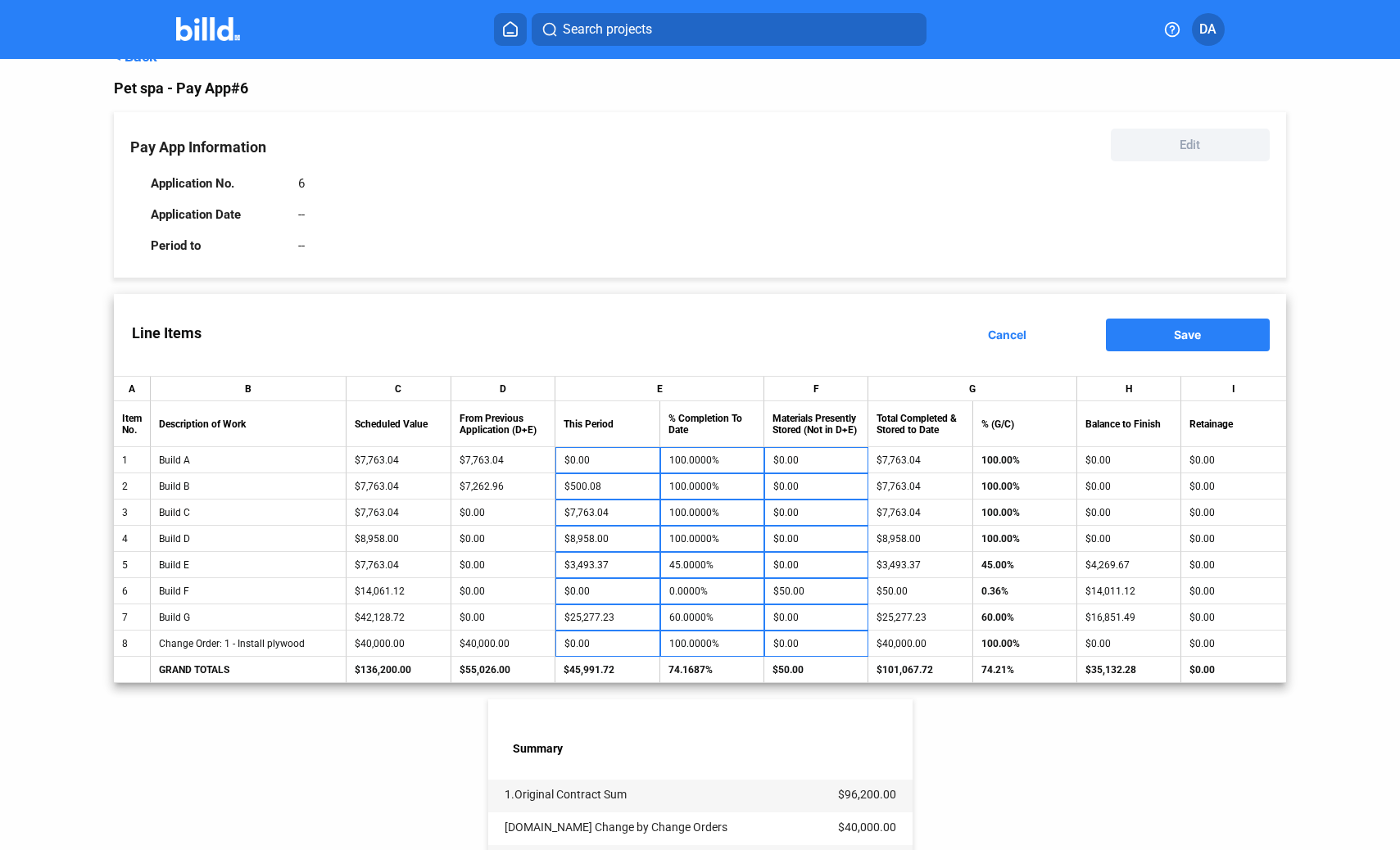
scroll to position [19, 0]
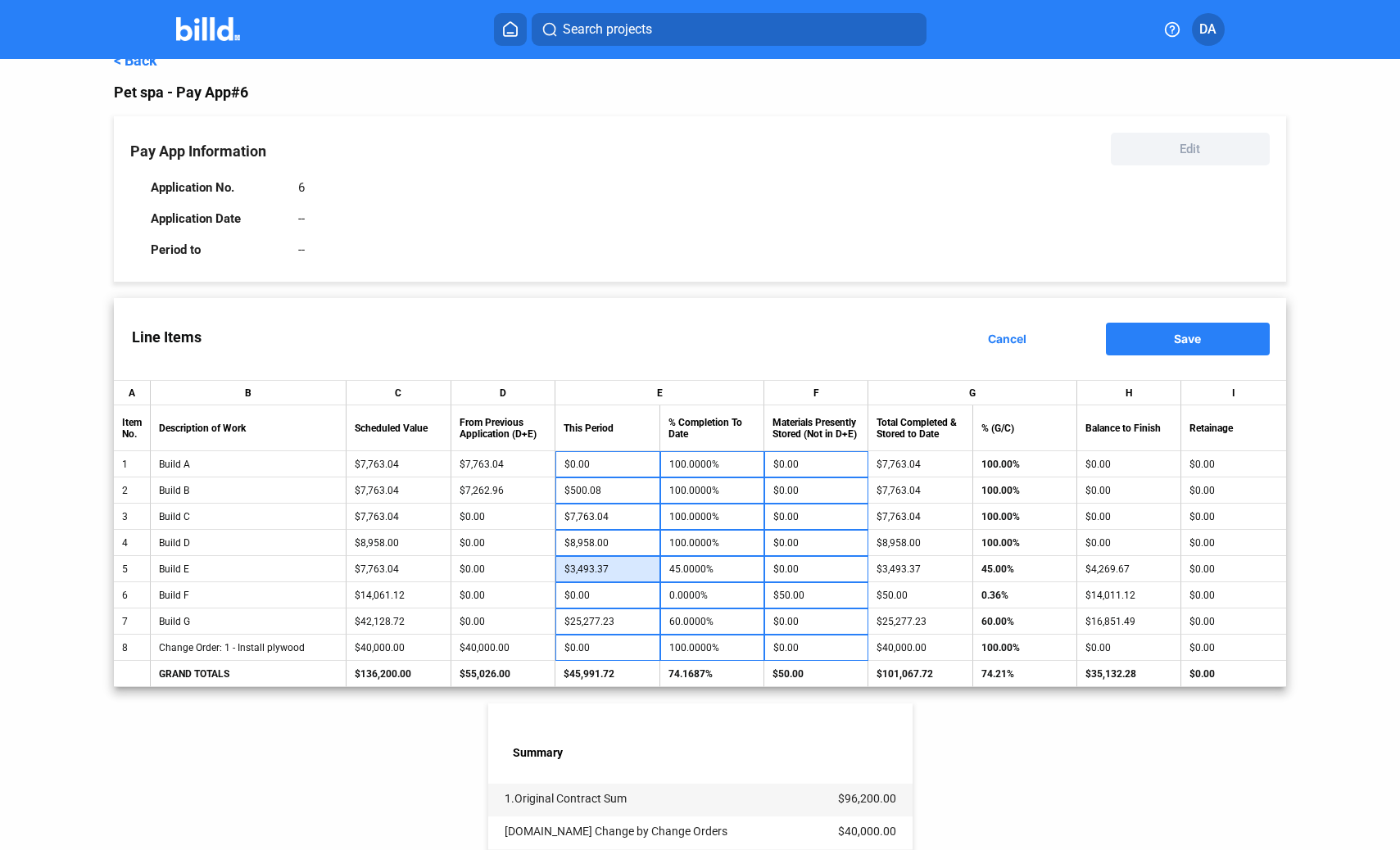
click at [575, 571] on input "$3,493.37" at bounding box center [607, 569] width 86 height 24
click at [1196, 799] on div "< Back Pet spa - Pay App #6 Pay App Information Edit Application No. 6 Applicat…" at bounding box center [699, 652] width 1172 height 1226
drag, startPoint x: 616, startPoint y: 569, endPoint x: 567, endPoint y: 564, distance: 49.3
click at [567, 564] on input "$3,493.37" at bounding box center [607, 569] width 86 height 24
click at [612, 563] on input "$3,493.37" at bounding box center [607, 569] width 86 height 24
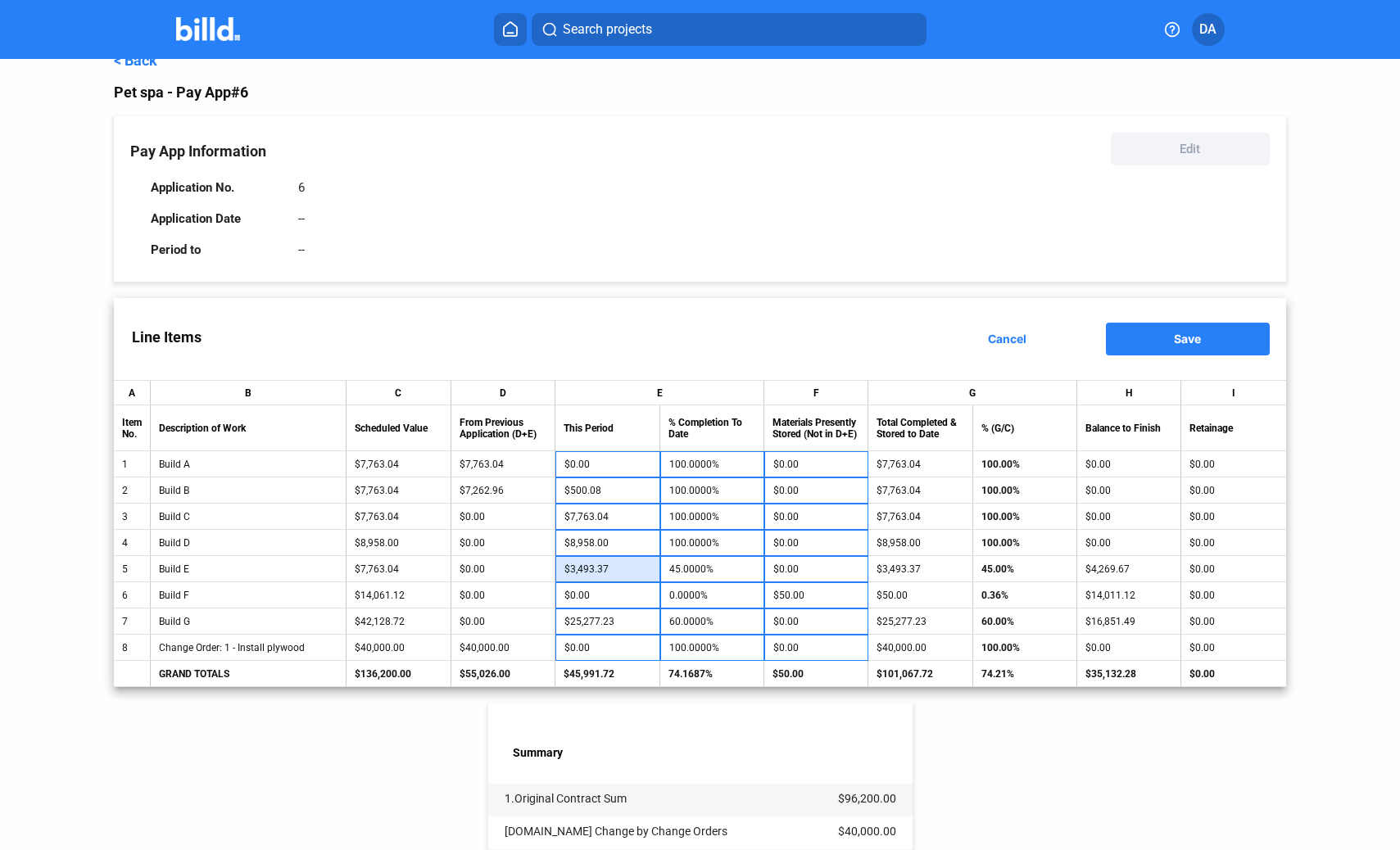
click at [610, 568] on input "$3,493.37" at bounding box center [607, 569] width 86 height 24
type input "$"
type input "0.0000%"
type input "2"
type input "0.0258%"
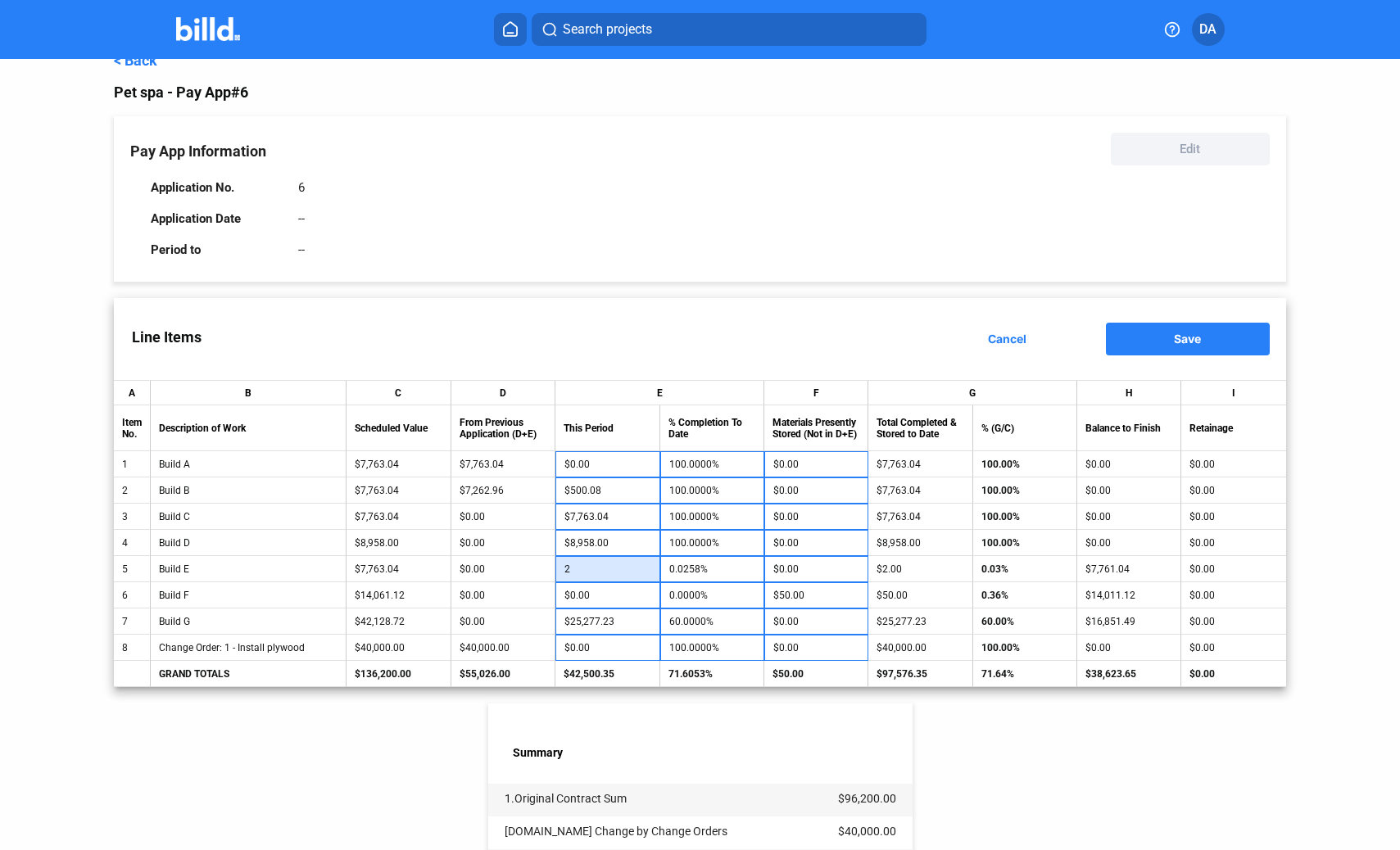
type input "25"
type input "0.3220%"
type input "250"
type input "3.2204%"
type input "2,501"
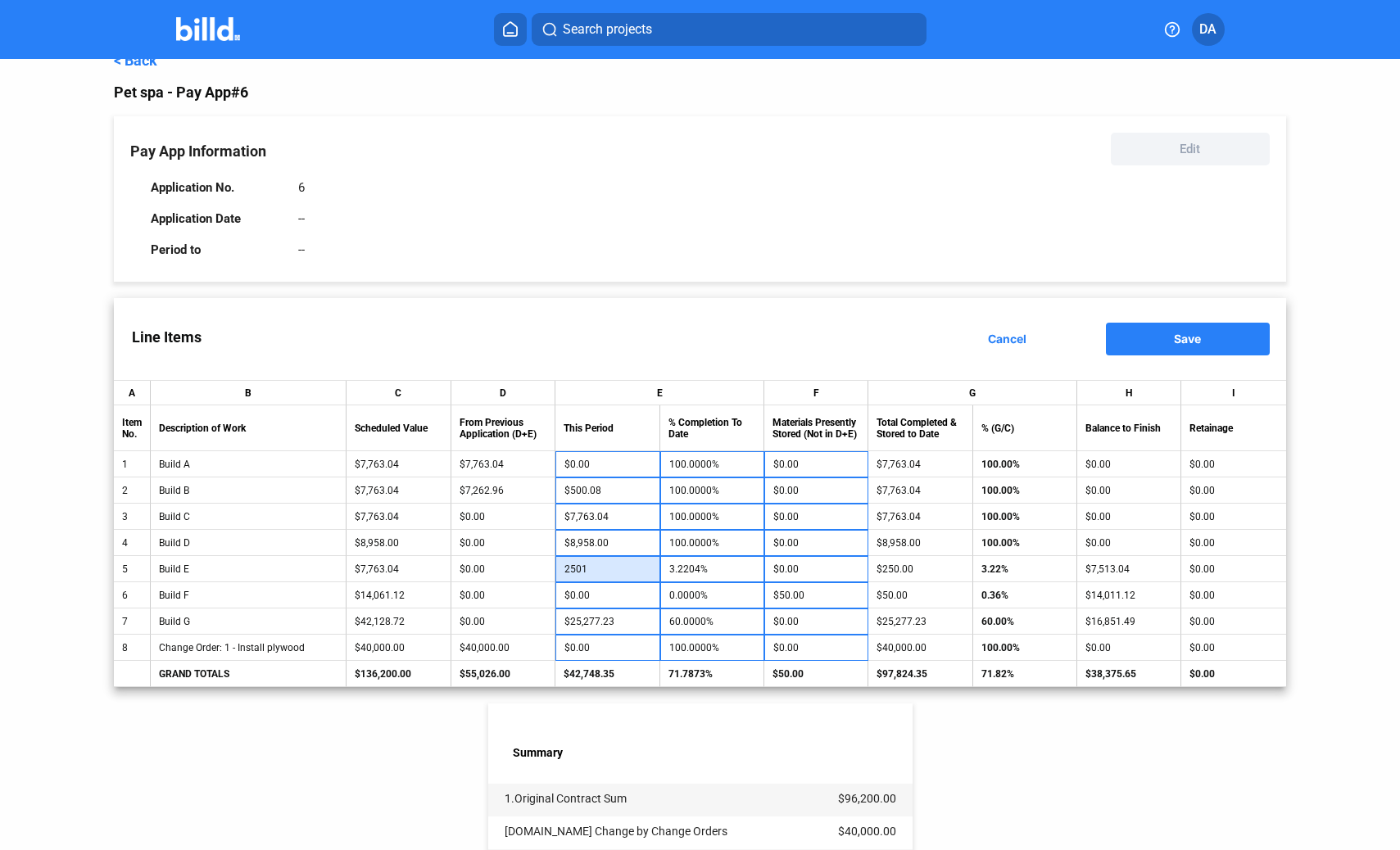
type input "32.2168%"
type input "2,501.6"
type input "32.2245%"
type input "2,501.65"
type input "32.2251%"
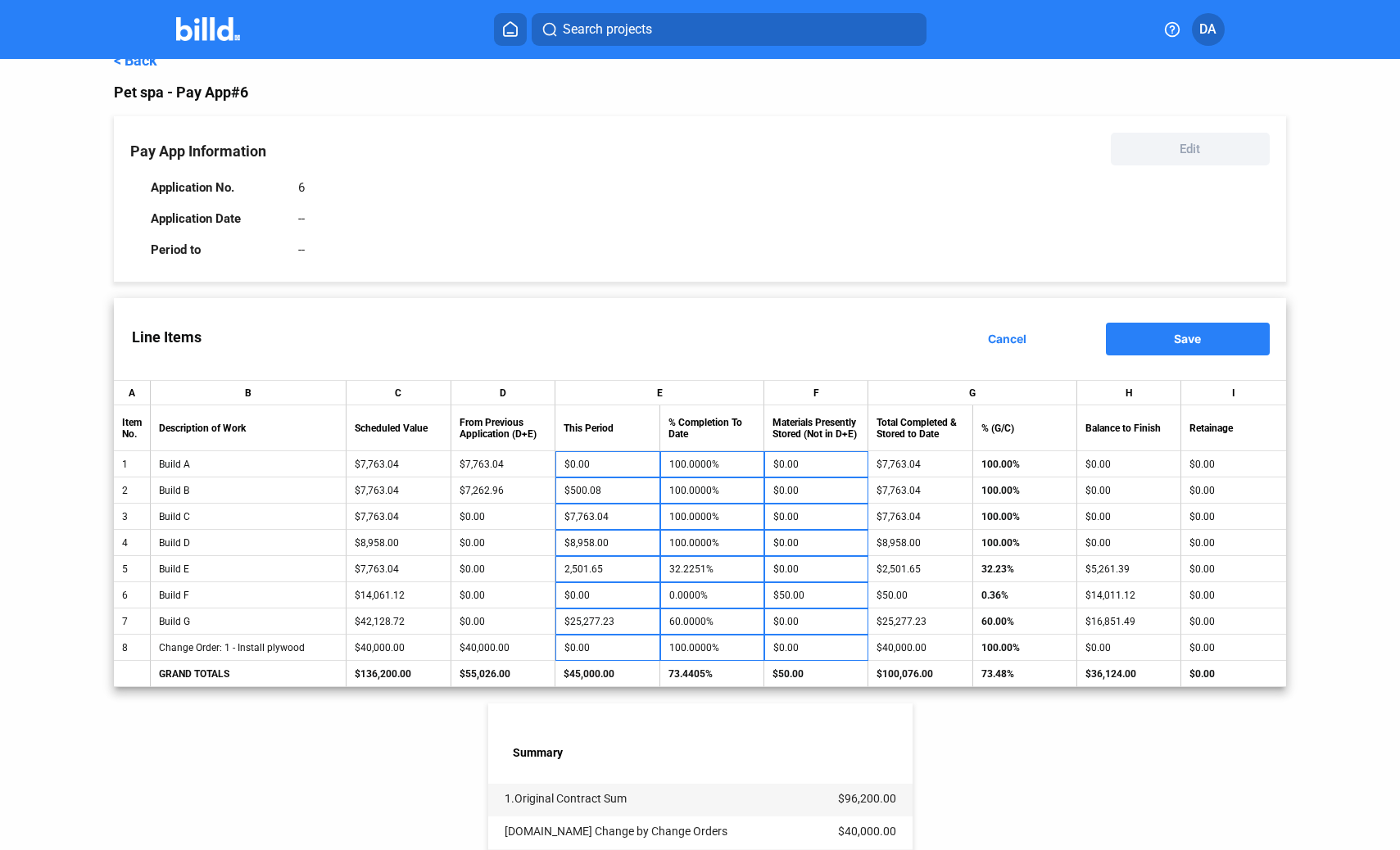
type input "$2,501.65"
drag, startPoint x: 1091, startPoint y: 772, endPoint x: 1105, endPoint y: 774, distance: 14.1
click at [1090, 772] on div "< Back Pet spa - Pay App #6 Pay App Information Edit Application No. 6 Applicat…" at bounding box center [699, 652] width 1172 height 1226
click at [1072, 747] on div "< Back Pet spa - Pay App #6 Pay App Information Edit Application No. 6 Applicat…" at bounding box center [699, 652] width 1172 height 1226
click at [1220, 334] on button "Save" at bounding box center [1187, 339] width 163 height 33
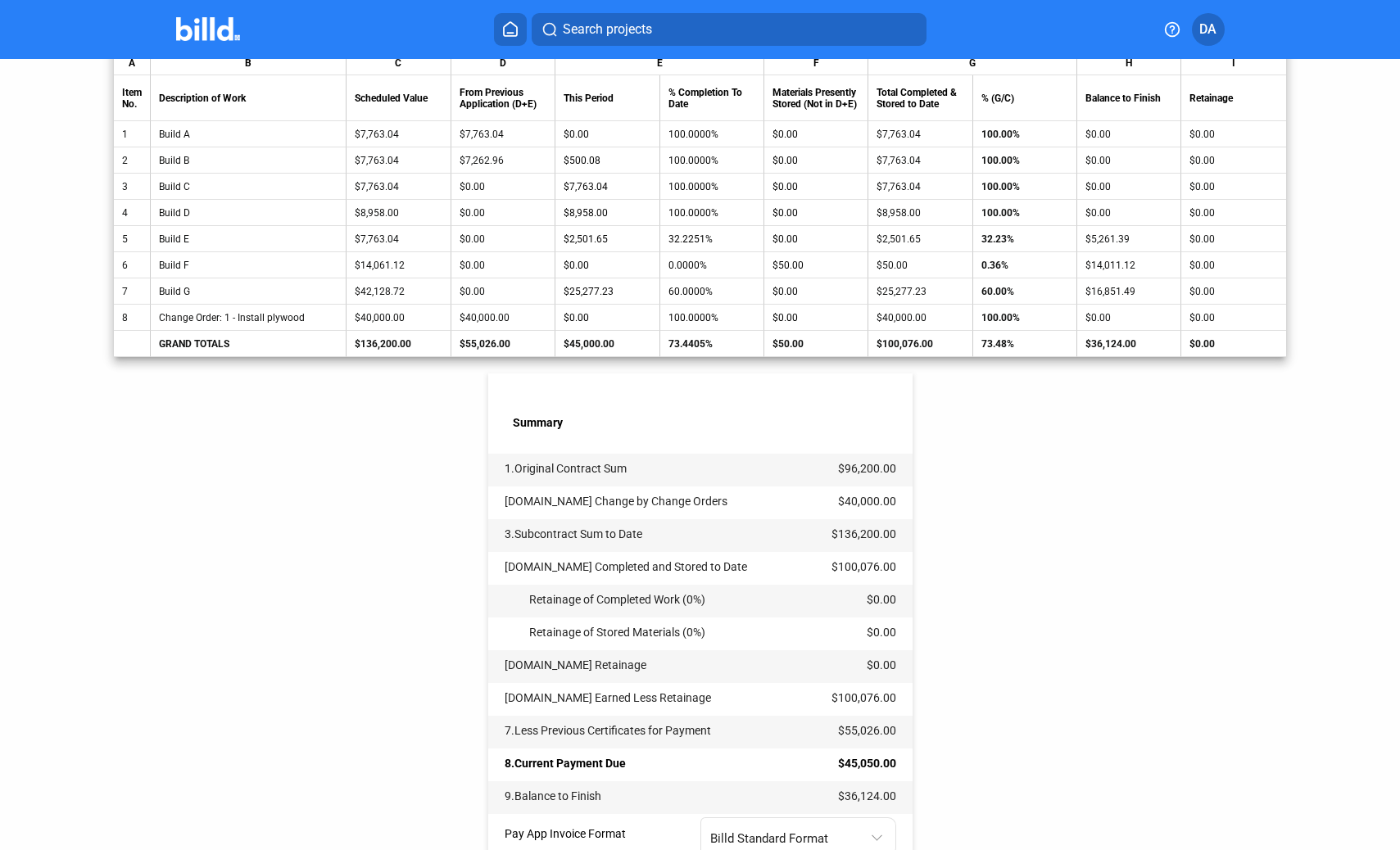
scroll to position [476, 0]
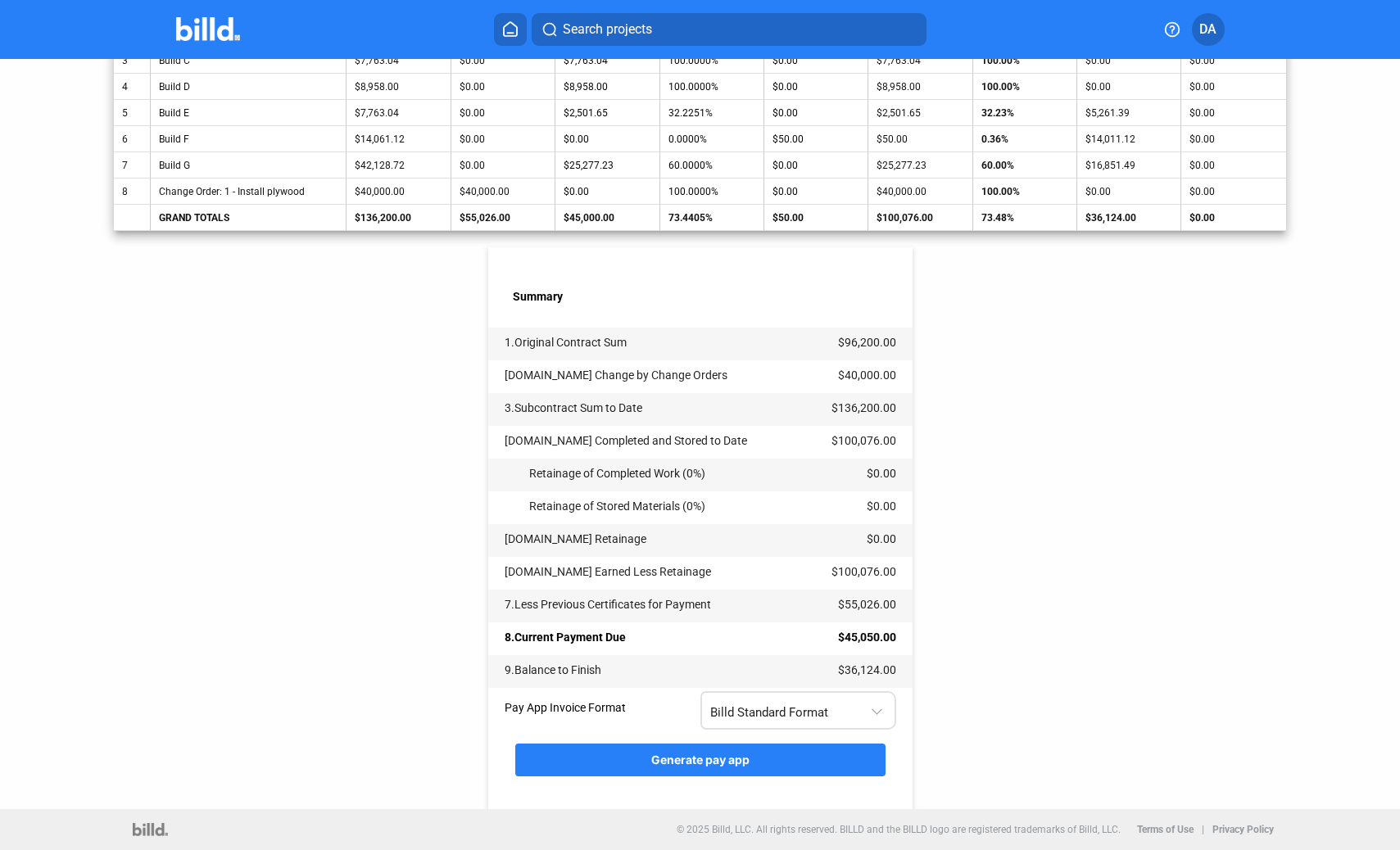
click at [801, 719] on span "Billd Standard Format" at bounding box center [768, 712] width 118 height 15
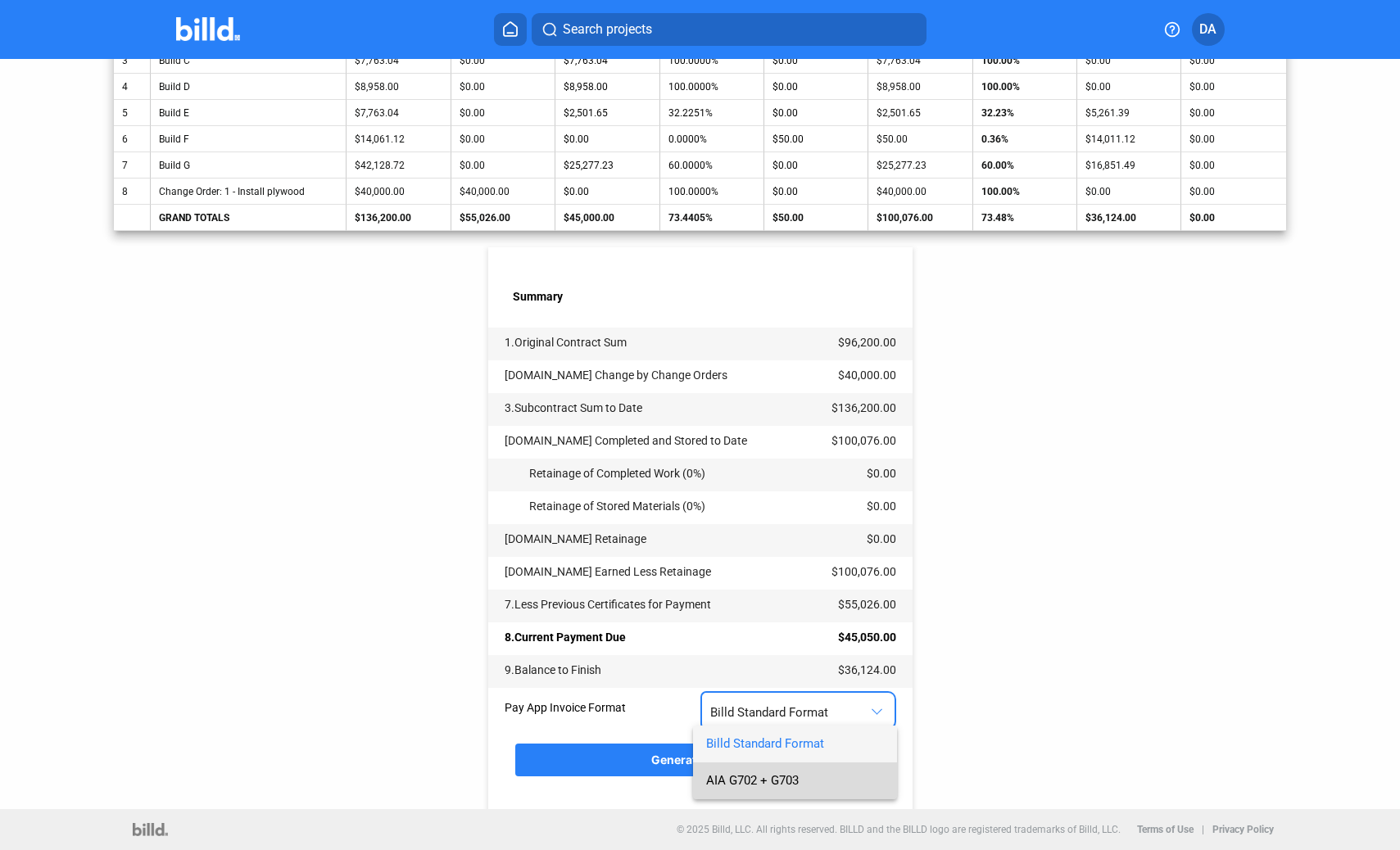
click at [759, 777] on span "AIA G702 + G703" at bounding box center [752, 780] width 92 height 15
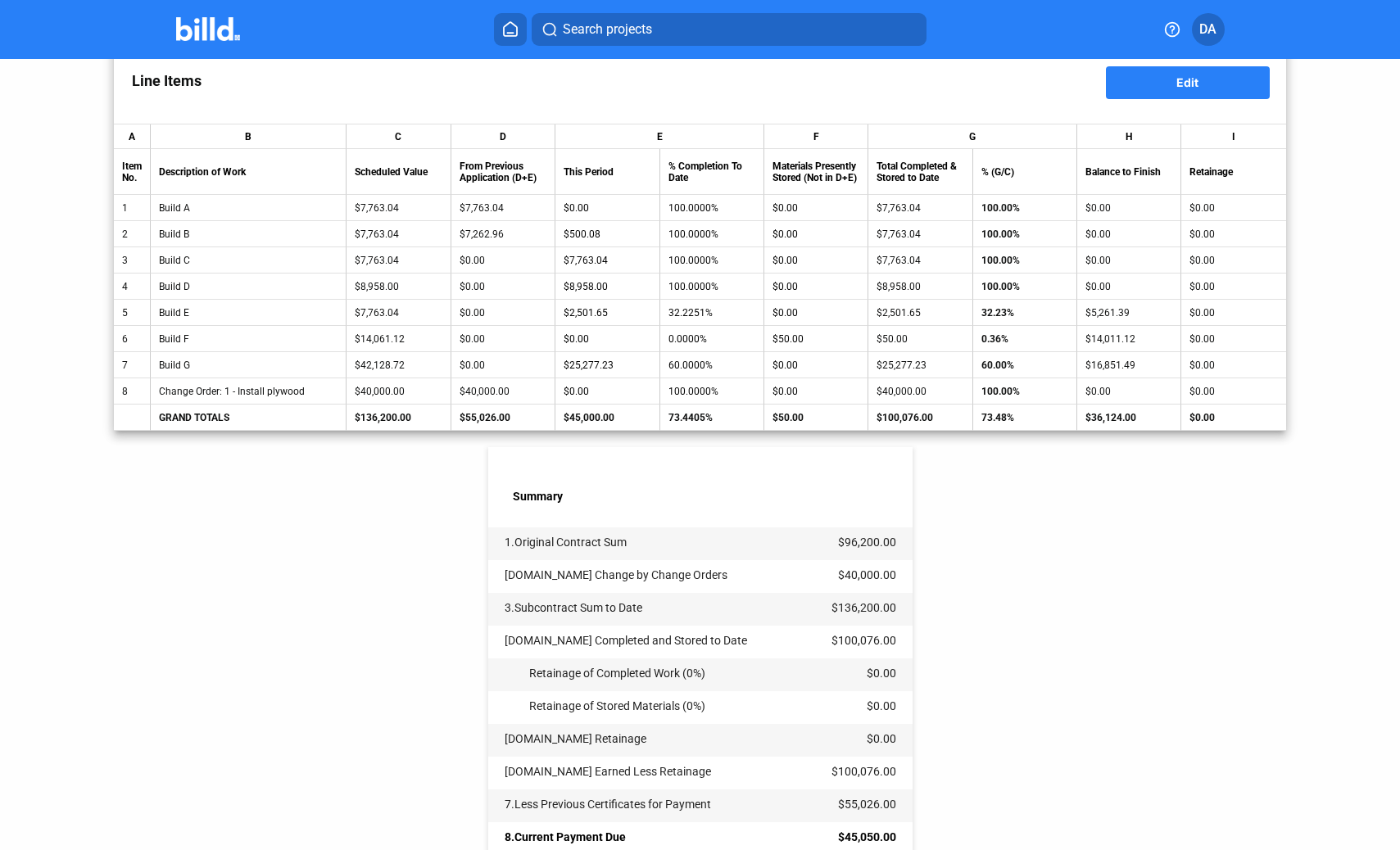
scroll to position [239, 0]
